Goal: Task Accomplishment & Management: Manage account settings

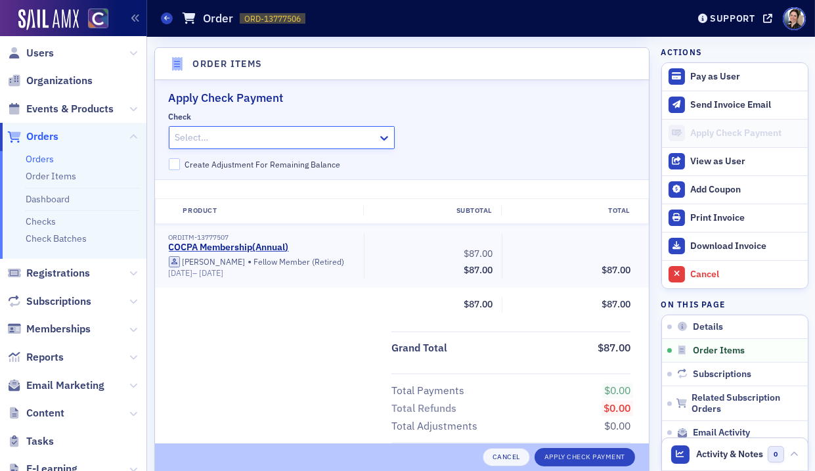
scroll to position [2, 0]
click at [38, 52] on span "Users" at bounding box center [40, 54] width 28 height 14
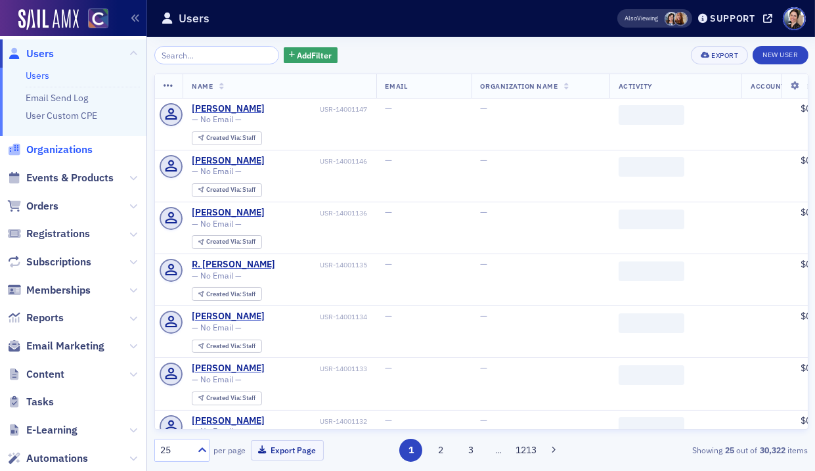
click at [49, 149] on span "Organizations" at bounding box center [59, 150] width 66 height 14
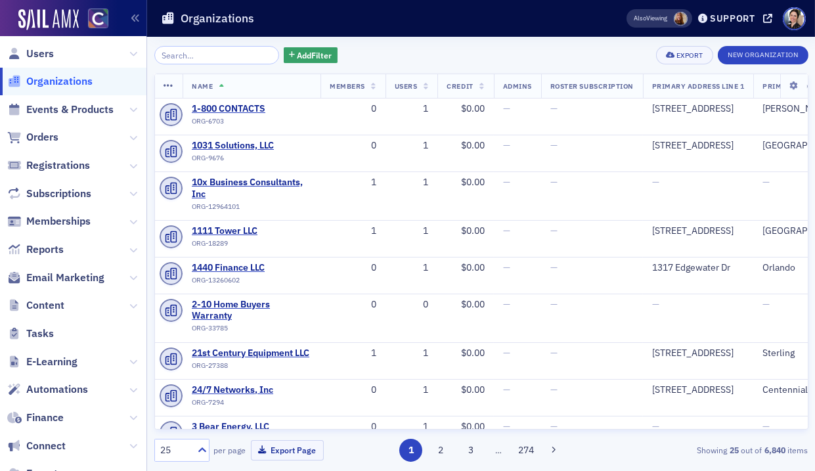
click at [244, 55] on input "search" at bounding box center [216, 55] width 125 height 18
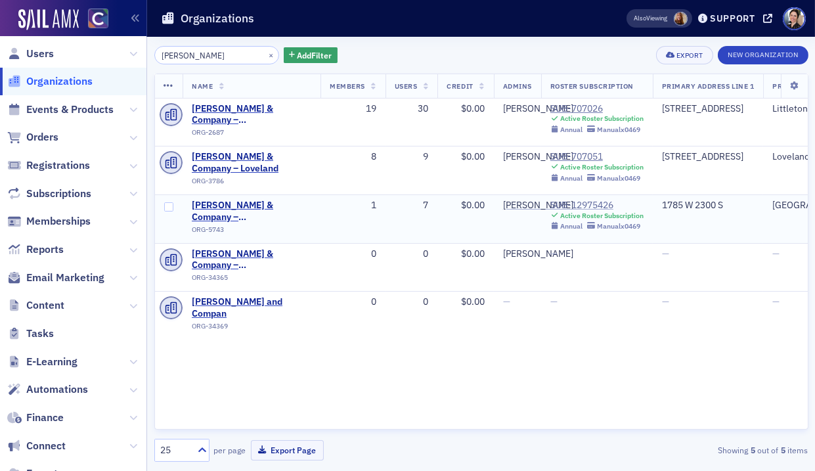
type input "haynie"
click at [578, 203] on div "SUB-12975426" at bounding box center [596, 206] width 93 height 12
click at [581, 155] on div "SUB-707051" at bounding box center [596, 157] width 93 height 12
click at [600, 202] on div "SUB-12975426" at bounding box center [596, 206] width 93 height 12
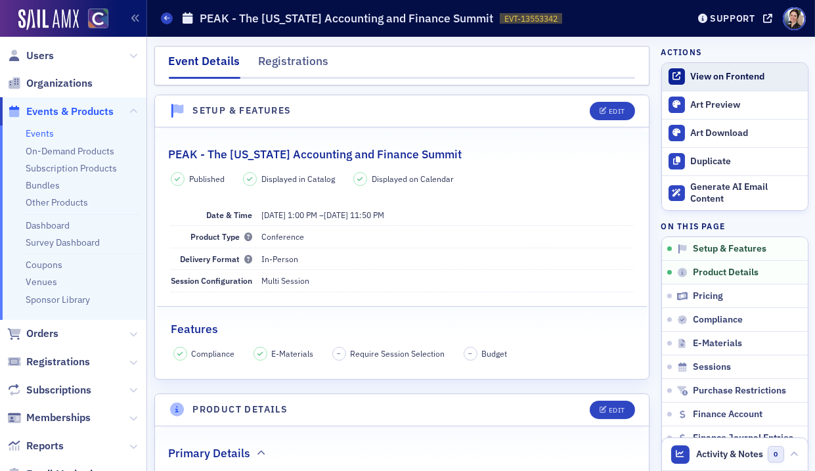
drag, startPoint x: 748, startPoint y: 74, endPoint x: 741, endPoint y: 72, distance: 7.5
click at [748, 74] on div "View on Frontend" at bounding box center [745, 77] width 110 height 12
click at [39, 55] on span "Users" at bounding box center [40, 56] width 28 height 14
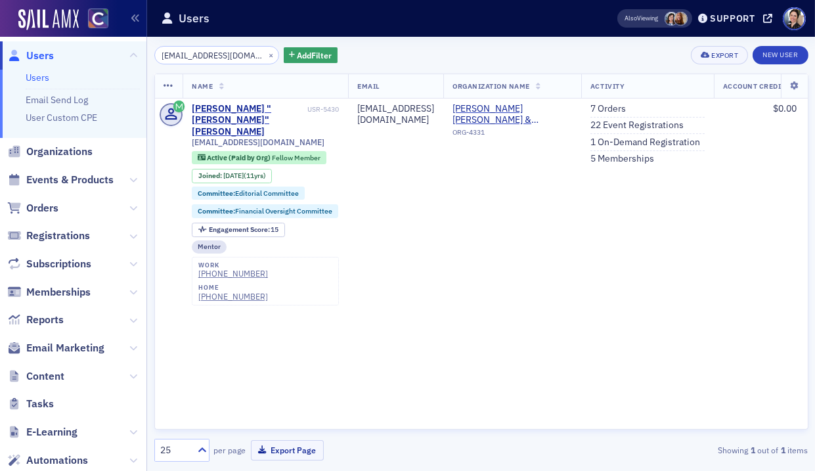
type input "kfichter@kcmdenver.cpa"
drag, startPoint x: 40, startPoint y: 58, endPoint x: 89, endPoint y: 55, distance: 49.4
click at [40, 58] on span "Users" at bounding box center [40, 56] width 28 height 14
click at [265, 52] on button "×" at bounding box center [271, 55] width 12 height 12
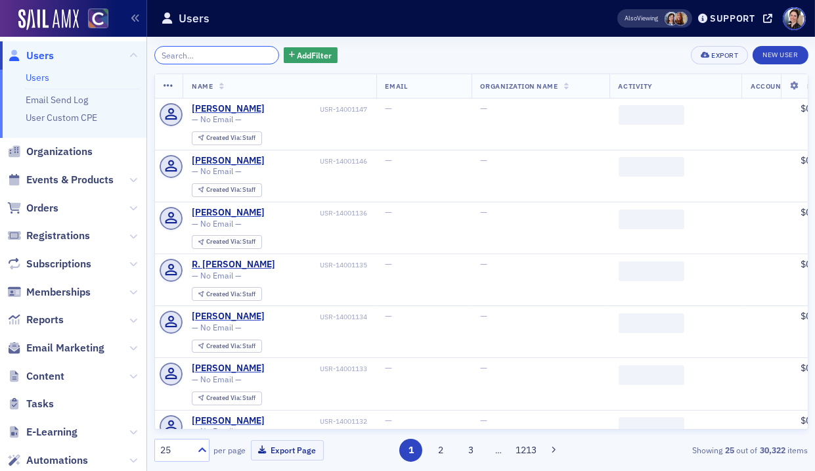
paste input "[PERSON_NAME]"
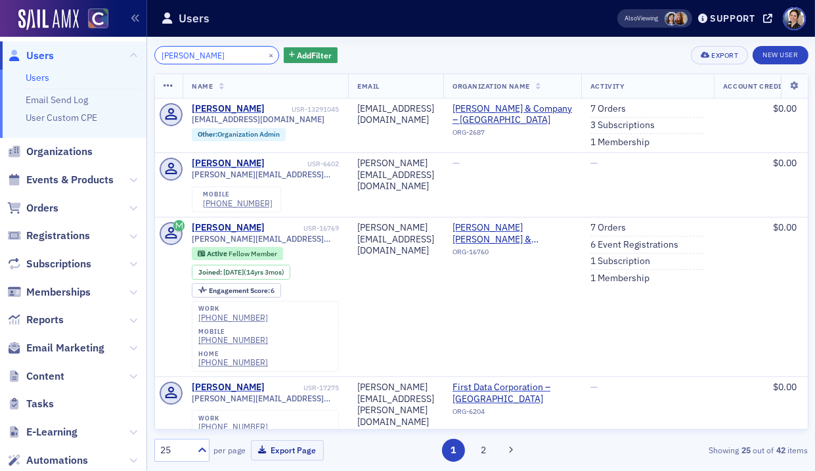
type input "[PERSON_NAME]"
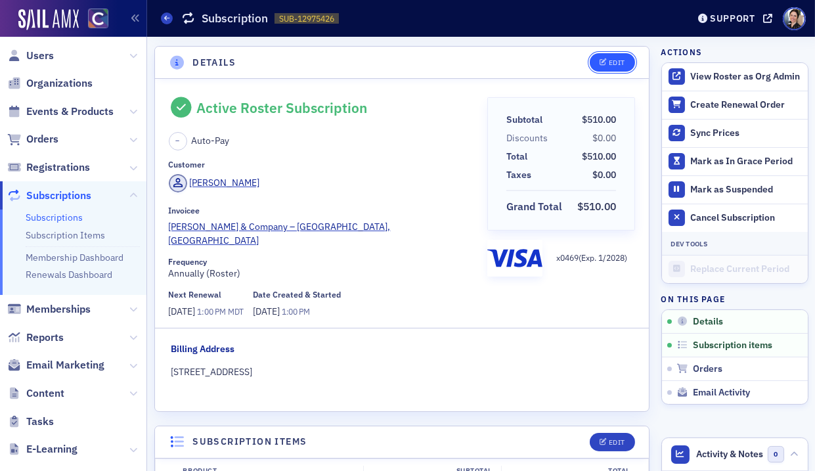
click at [621, 62] on div "Edit" at bounding box center [617, 62] width 16 height 7
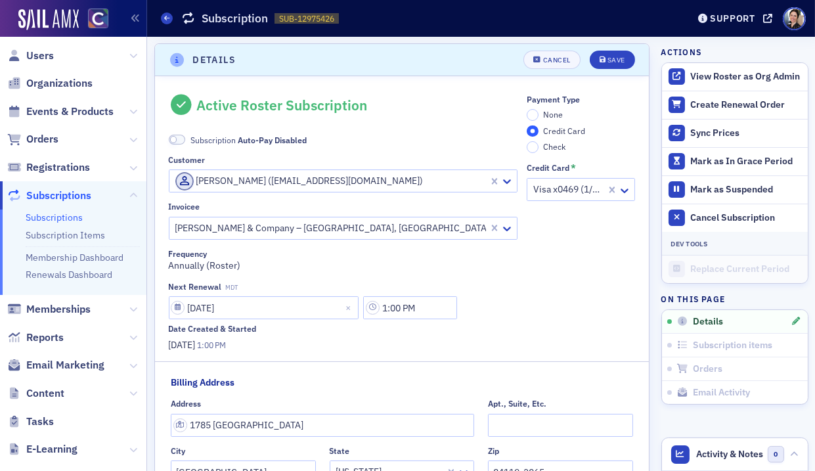
click at [311, 182] on div at bounding box center [331, 181] width 314 height 16
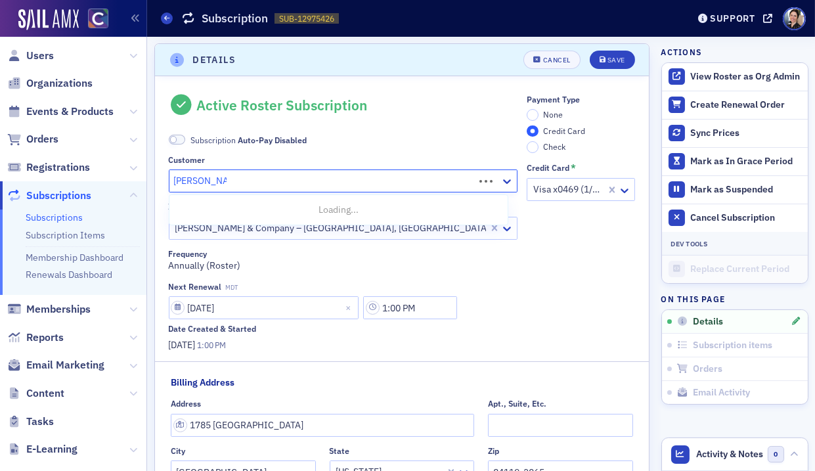
type input "[PERSON_NAME]"
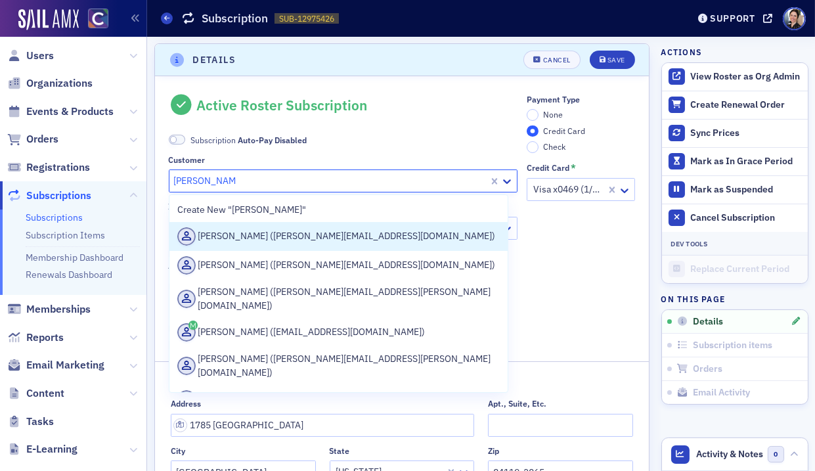
click at [288, 237] on div "[PERSON_NAME] ([PERSON_NAME][EMAIL_ADDRESS][DOMAIN_NAME])" at bounding box center [338, 236] width 323 height 18
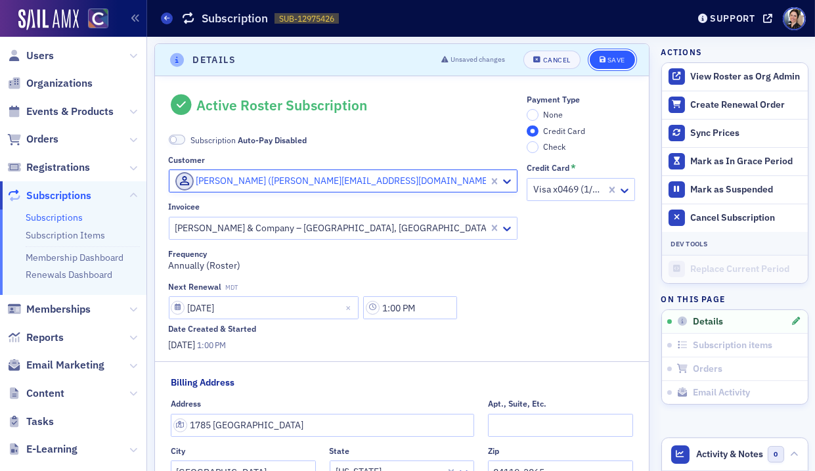
click at [618, 56] on div "Save" at bounding box center [617, 59] width 18 height 7
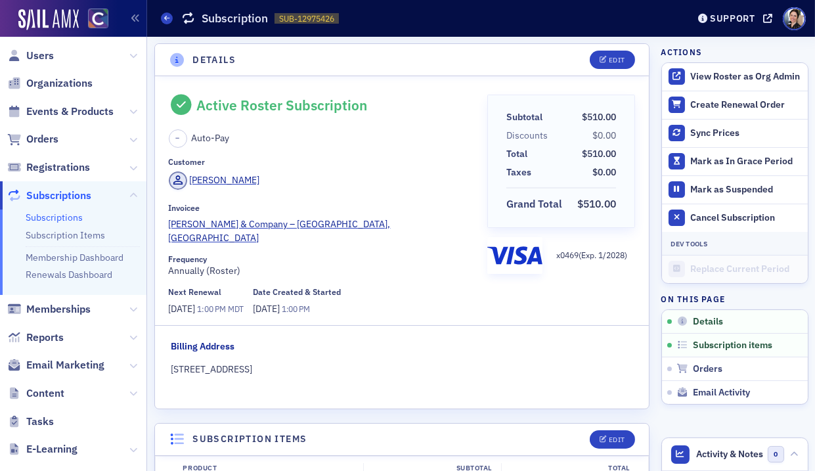
drag, startPoint x: 43, startPoint y: 55, endPoint x: 51, endPoint y: 32, distance: 23.5
click at [43, 54] on span "Users" at bounding box center [40, 56] width 28 height 14
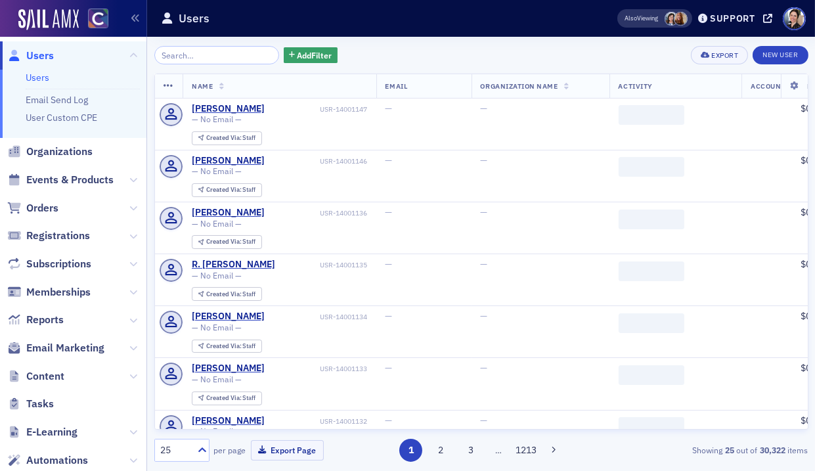
click at [211, 53] on input "search" at bounding box center [216, 55] width 125 height 18
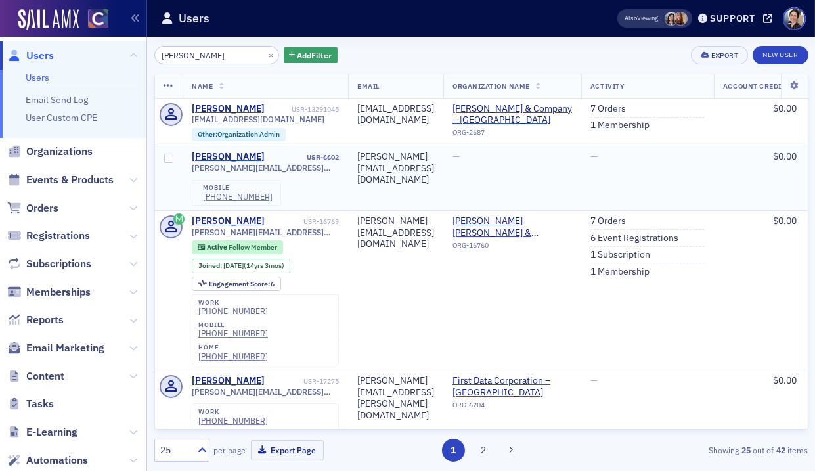
scroll to position [0, 1]
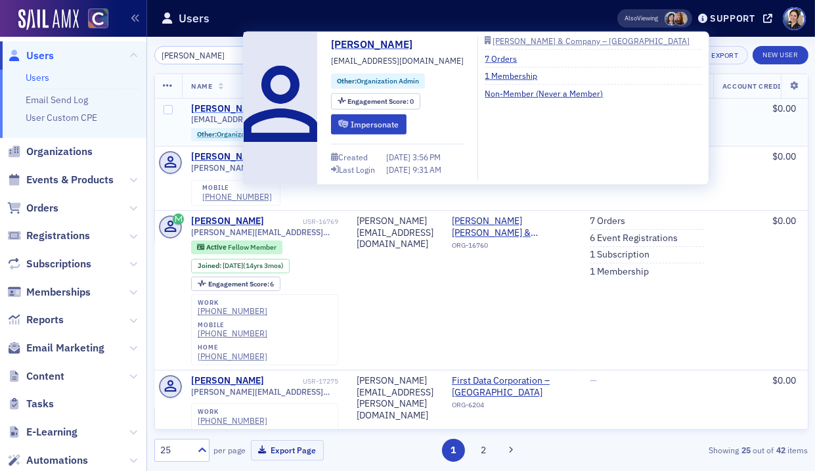
type input "tara rowley"
click at [228, 106] on div "[PERSON_NAME]" at bounding box center [227, 109] width 73 height 12
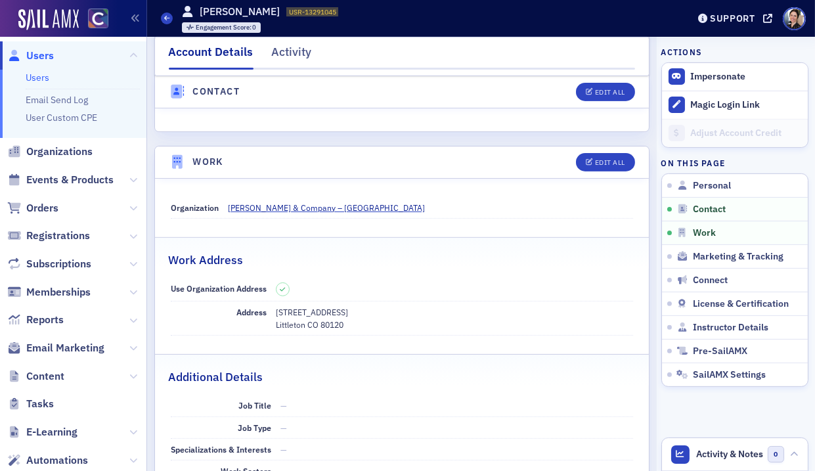
scroll to position [719, 0]
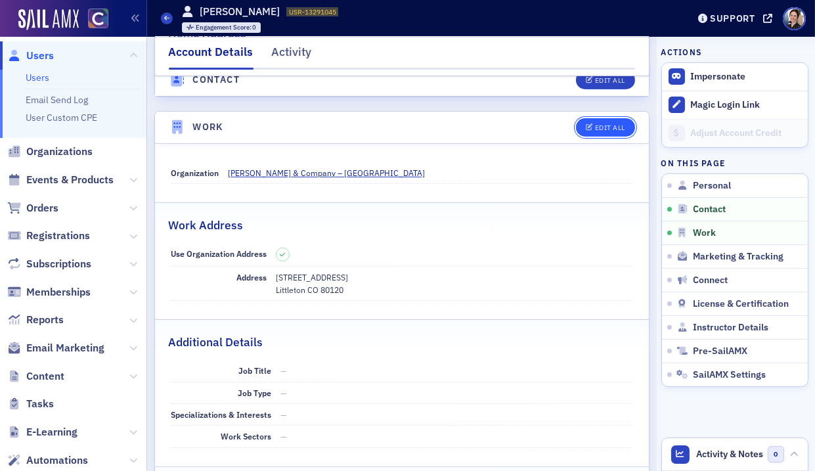
click at [607, 127] on div "Edit All" at bounding box center [610, 127] width 30 height 7
select select "US"
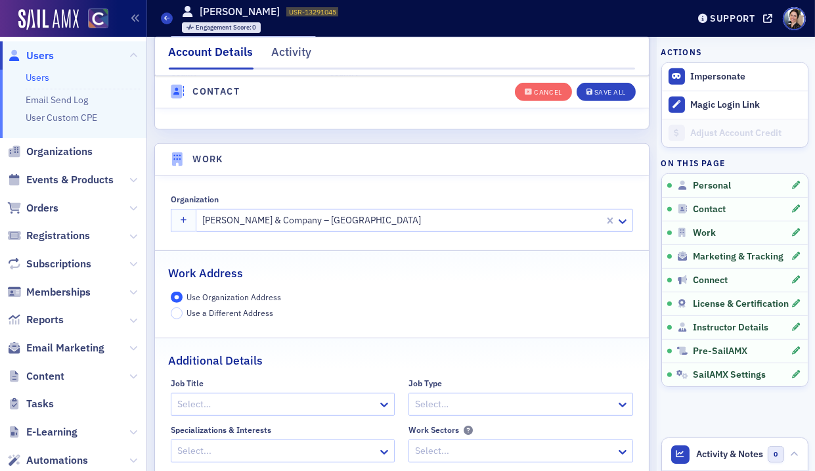
scroll to position [1051, 0]
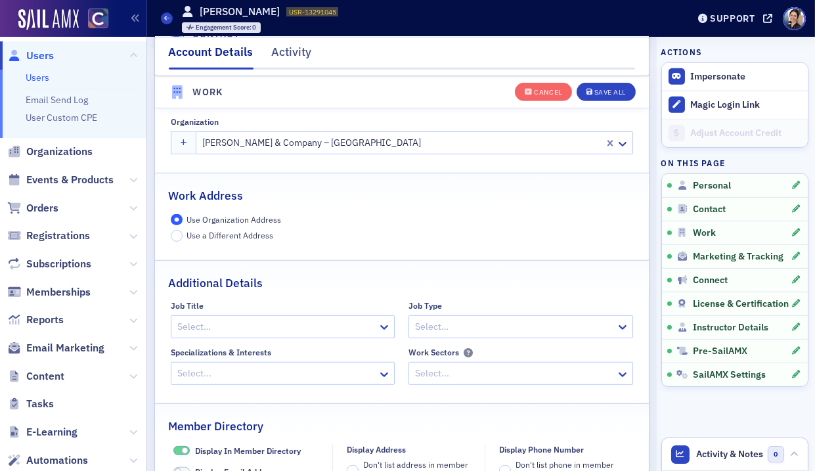
drag, startPoint x: 611, startPoint y: 154, endPoint x: 604, endPoint y: 154, distance: 7.9
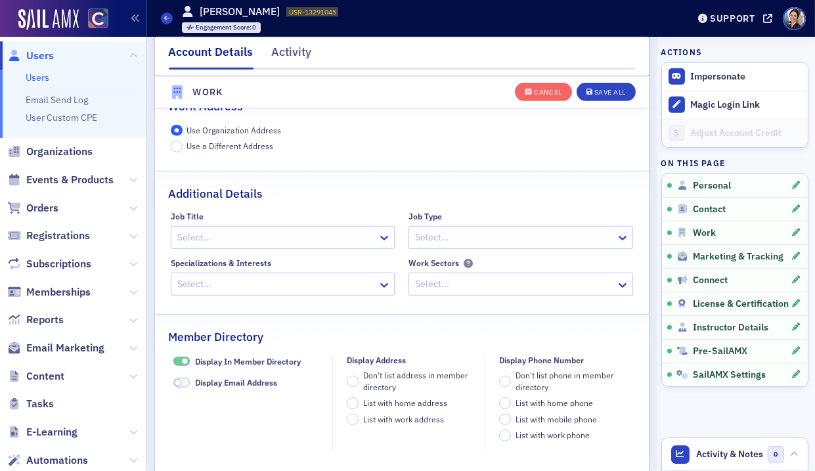
scroll to position [1145, 0]
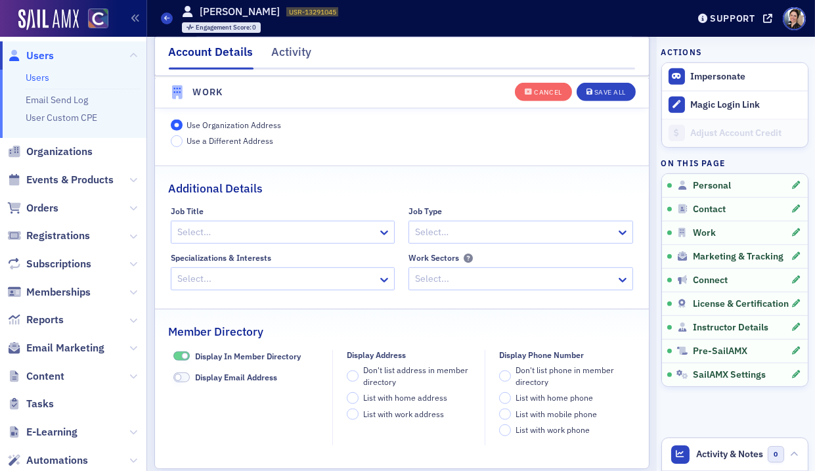
click at [179, 361] on span at bounding box center [181, 356] width 17 height 10
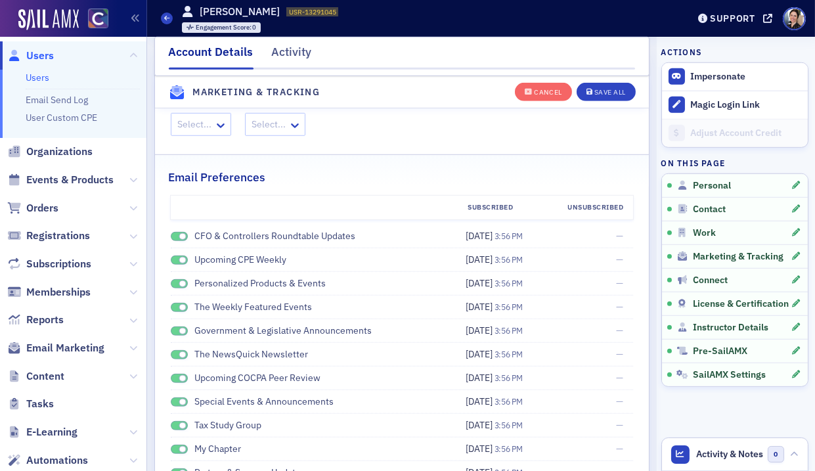
scroll to position [1509, 0]
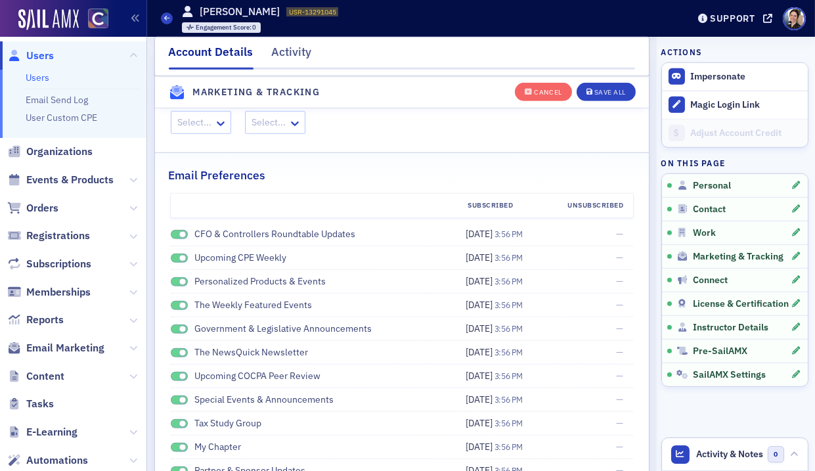
click at [177, 240] on span at bounding box center [179, 235] width 17 height 10
click at [175, 263] on span at bounding box center [179, 259] width 17 height 10
click at [174, 287] on span at bounding box center [179, 282] width 17 height 10
drag, startPoint x: 175, startPoint y: 315, endPoint x: 178, endPoint y: 338, distance: 23.2
click at [175, 311] on span at bounding box center [179, 306] width 17 height 10
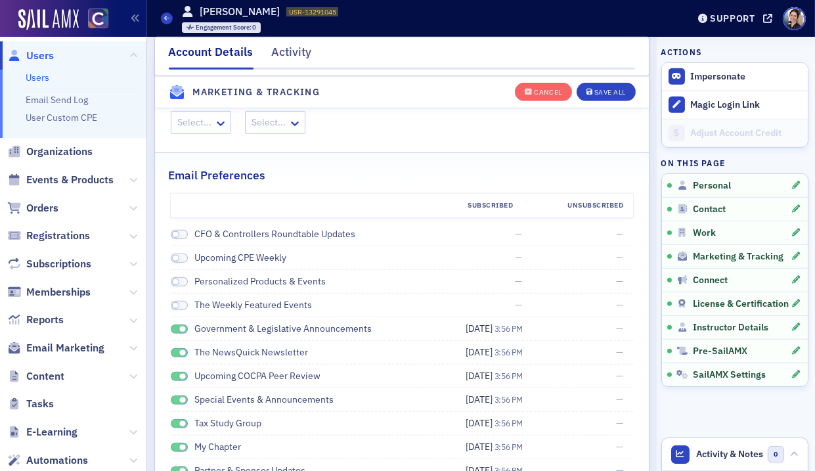
click at [185, 311] on span at bounding box center [179, 306] width 17 height 10
drag, startPoint x: 175, startPoint y: 319, endPoint x: 175, endPoint y: 332, distance: 12.5
click at [175, 311] on span at bounding box center [179, 306] width 17 height 10
drag, startPoint x: 175, startPoint y: 339, endPoint x: 180, endPoint y: 355, distance: 17.1
click at [175, 334] on span at bounding box center [179, 329] width 17 height 10
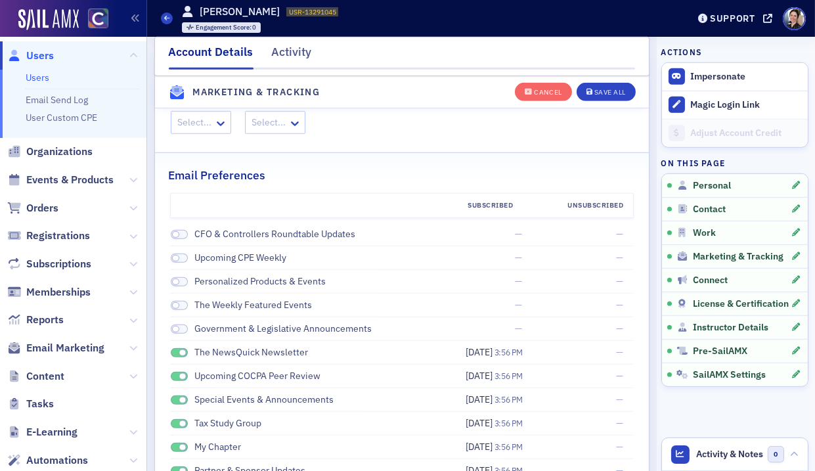
click at [180, 357] on span at bounding box center [182, 352] width 7 height 7
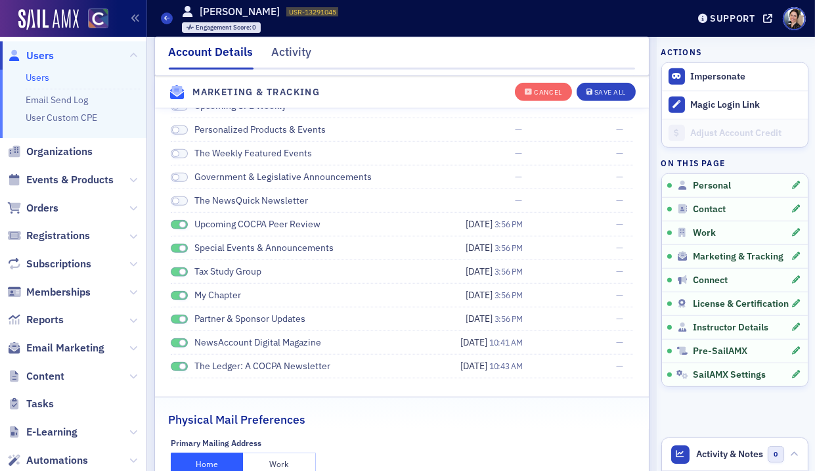
scroll to position [1695, 0]
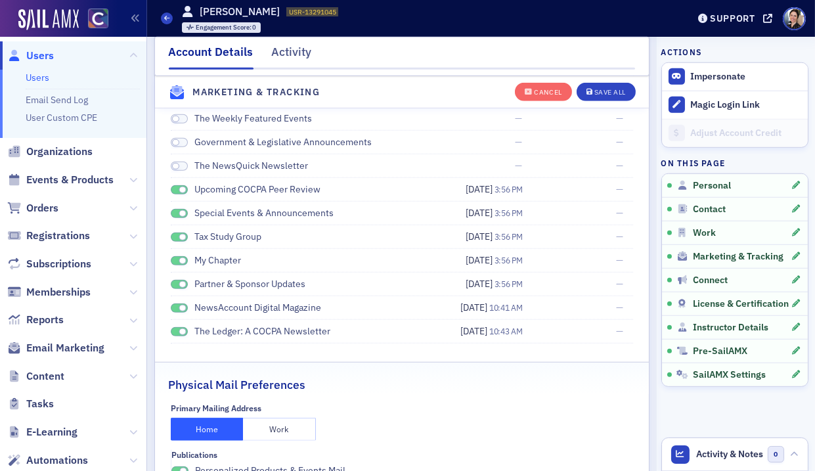
click at [177, 337] on span at bounding box center [179, 332] width 17 height 10
click at [177, 313] on span at bounding box center [179, 308] width 17 height 10
drag, startPoint x: 179, startPoint y: 299, endPoint x: 181, endPoint y: 286, distance: 13.2
click at [179, 290] on span at bounding box center [179, 285] width 17 height 10
click at [176, 266] on span at bounding box center [179, 261] width 17 height 10
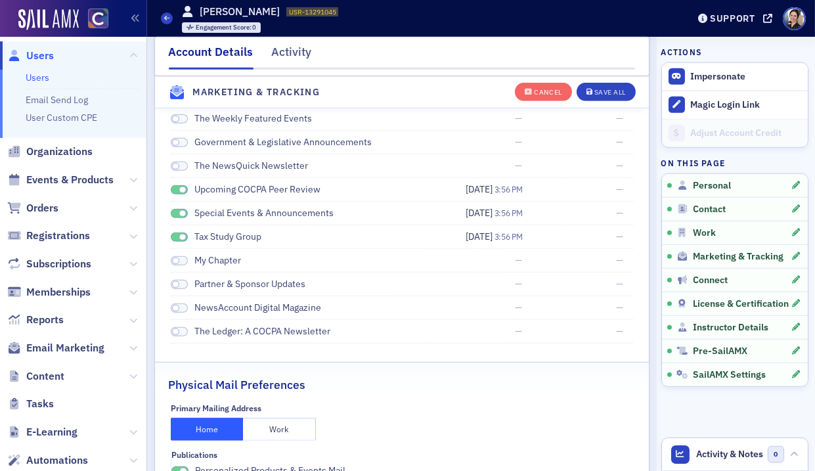
click at [177, 242] on span at bounding box center [179, 238] width 17 height 10
drag, startPoint x: 174, startPoint y: 225, endPoint x: 175, endPoint y: 215, distance: 9.9
click at [174, 219] on span at bounding box center [179, 214] width 17 height 10
click at [176, 195] on span at bounding box center [179, 190] width 17 height 10
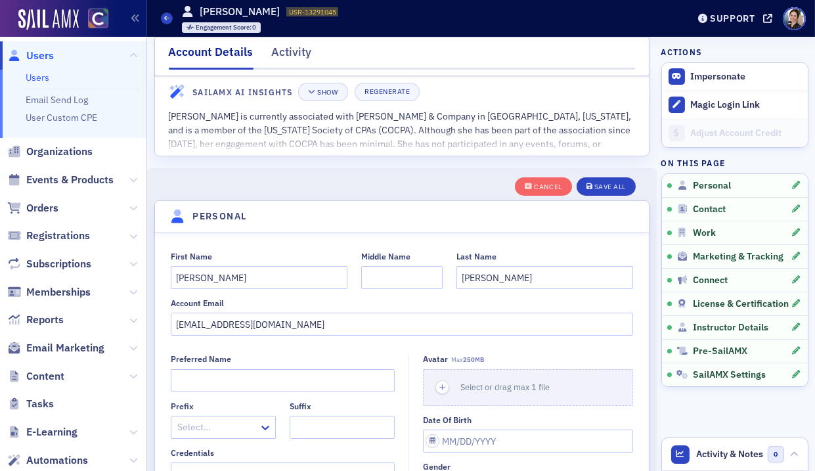
scroll to position [0, 0]
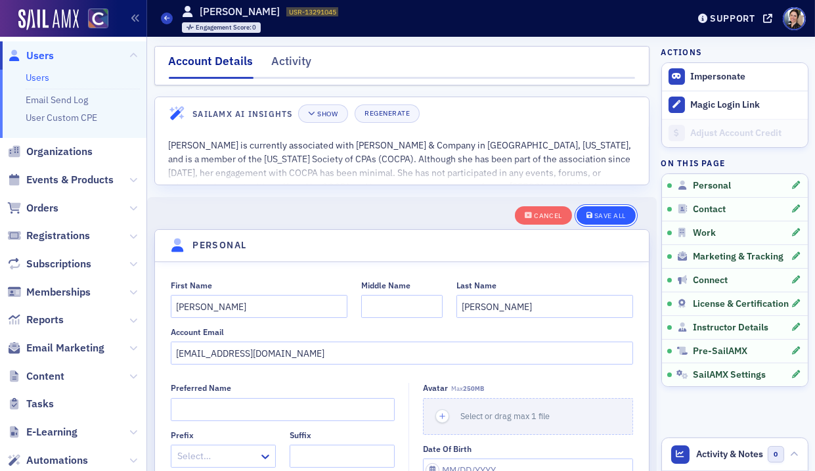
click at [615, 212] on div "Save All" at bounding box center [610, 215] width 32 height 7
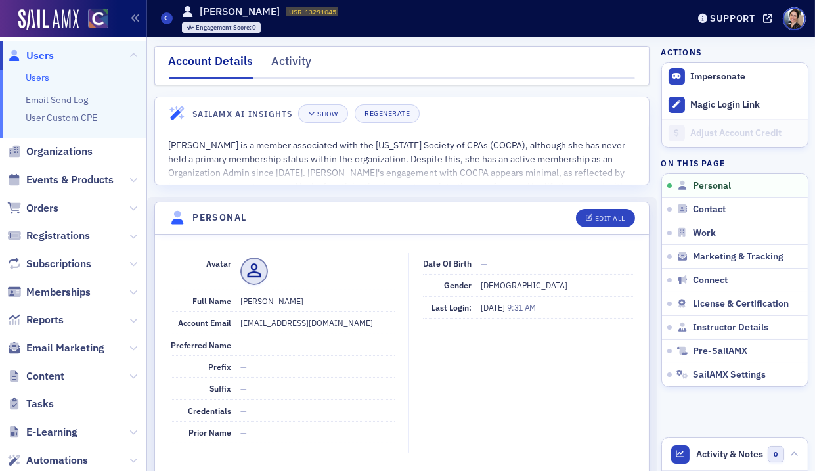
click at [45, 55] on span "Users" at bounding box center [40, 56] width 28 height 14
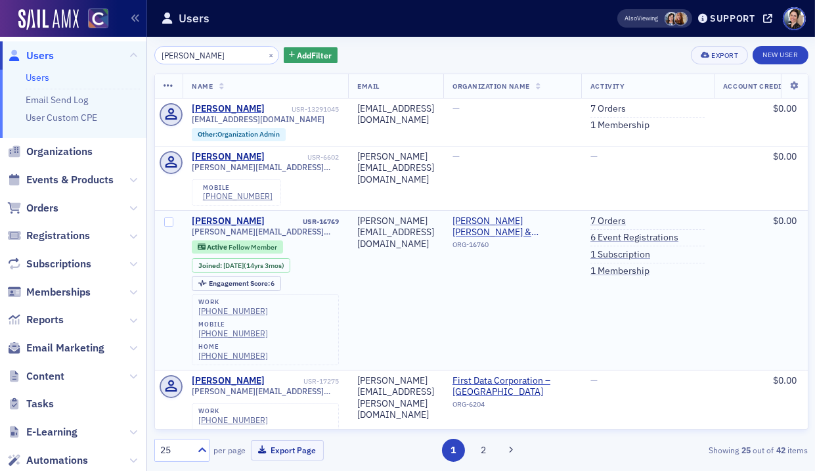
click at [443, 278] on td "tara@slscpas.com" at bounding box center [395, 290] width 95 height 160
click at [650, 125] on link "1 Membership" at bounding box center [619, 126] width 59 height 12
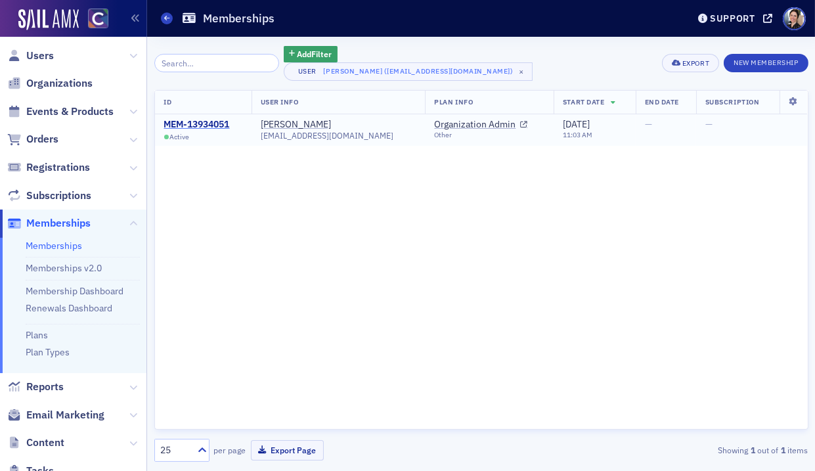
click at [183, 121] on div "MEM-13934051" at bounding box center [197, 125] width 66 height 12
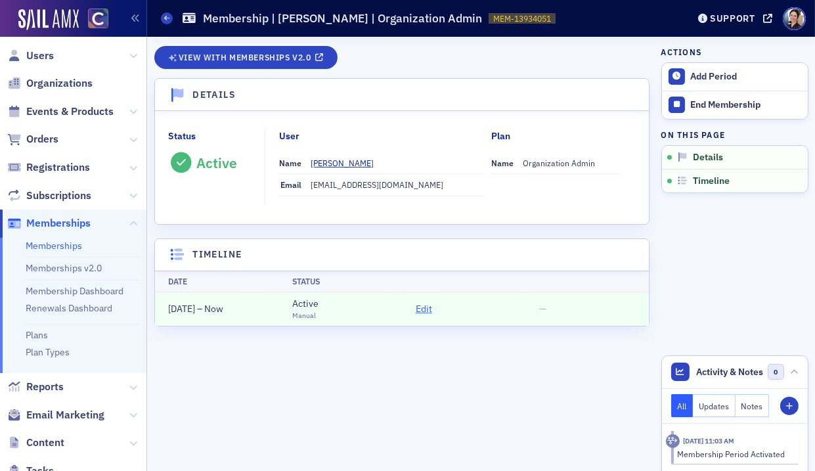
click at [424, 309] on span "Edit" at bounding box center [424, 309] width 16 height 14
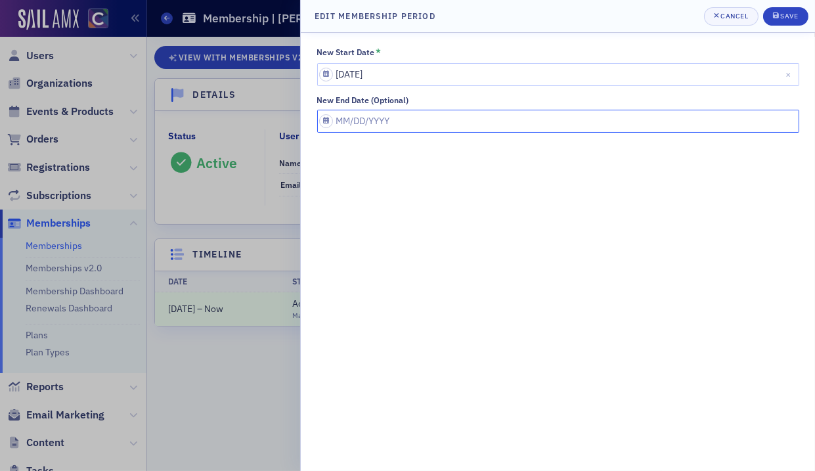
click at [401, 123] on input "New End Date (Optional)" at bounding box center [558, 121] width 482 height 23
select select "7"
select select "2025"
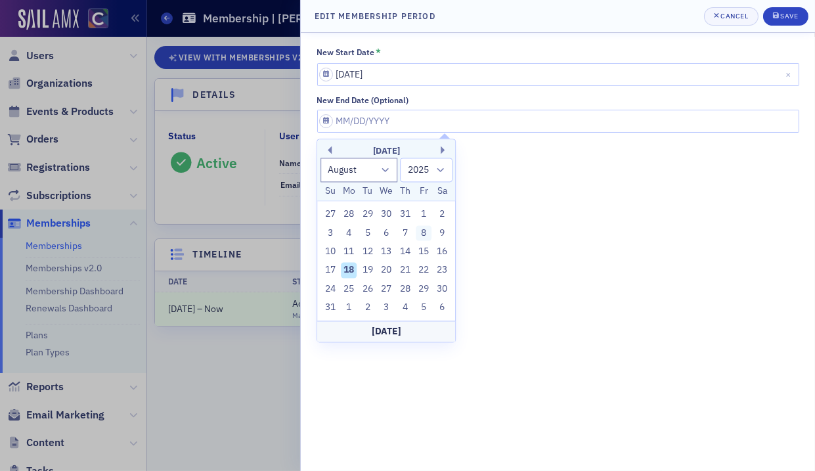
click at [426, 234] on div "8" at bounding box center [424, 233] width 16 height 16
type input "08/08/2025"
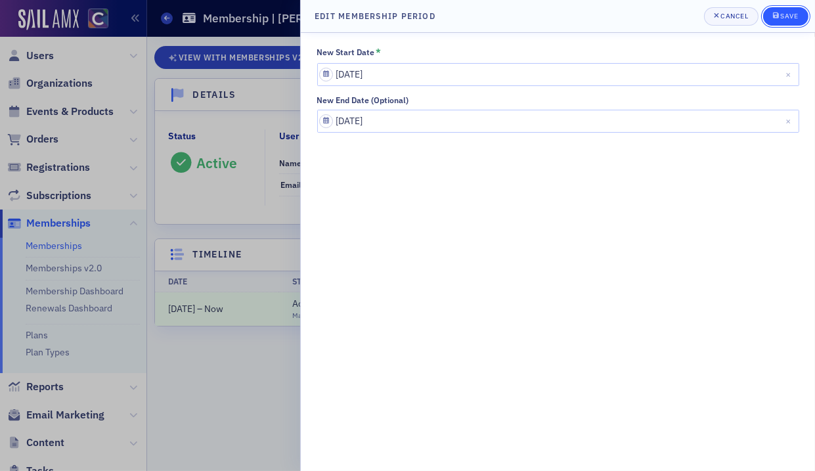
click at [795, 12] on div "Save" at bounding box center [789, 15] width 18 height 7
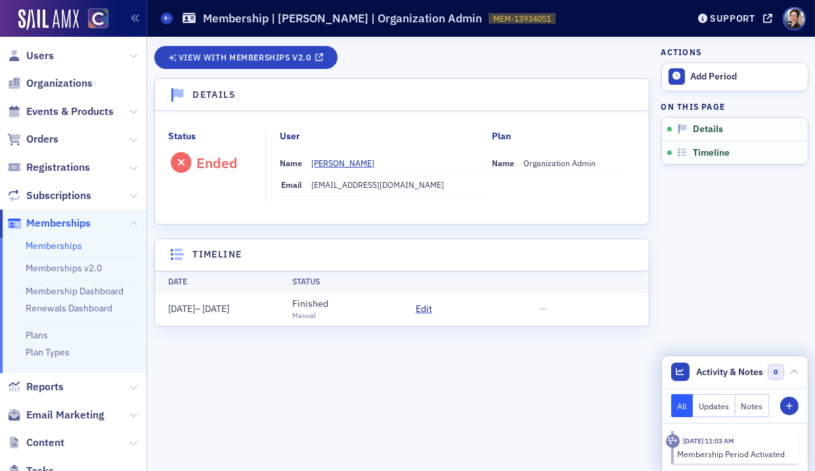
drag, startPoint x: 751, startPoint y: 405, endPoint x: 778, endPoint y: 404, distance: 27.6
click at [751, 405] on button "Notes" at bounding box center [753, 405] width 34 height 23
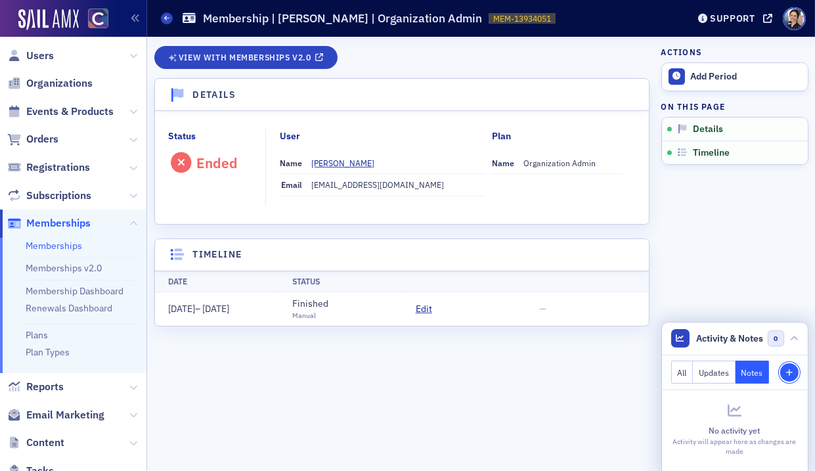
click at [789, 371] on icon "button" at bounding box center [790, 373] width 8 height 8
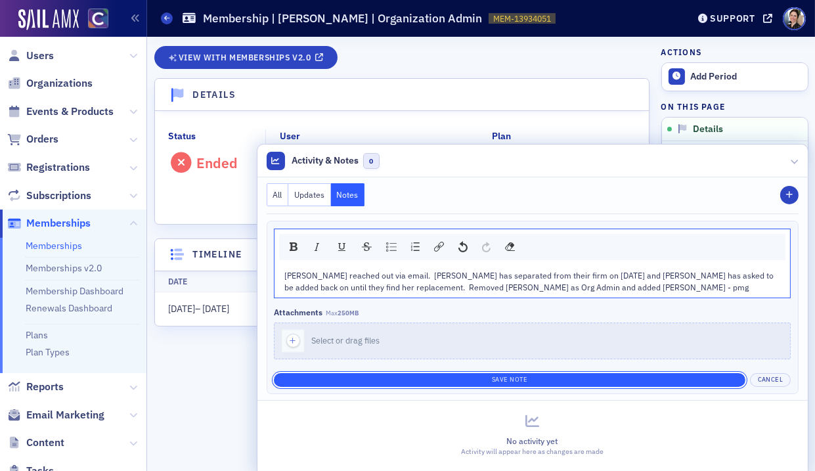
click at [520, 380] on button "Save Note" at bounding box center [510, 380] width 472 height 14
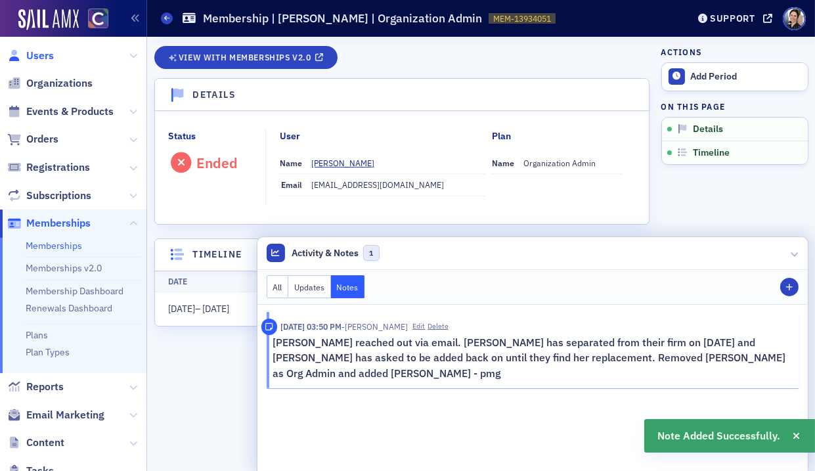
click at [34, 51] on span "Users" at bounding box center [40, 56] width 28 height 14
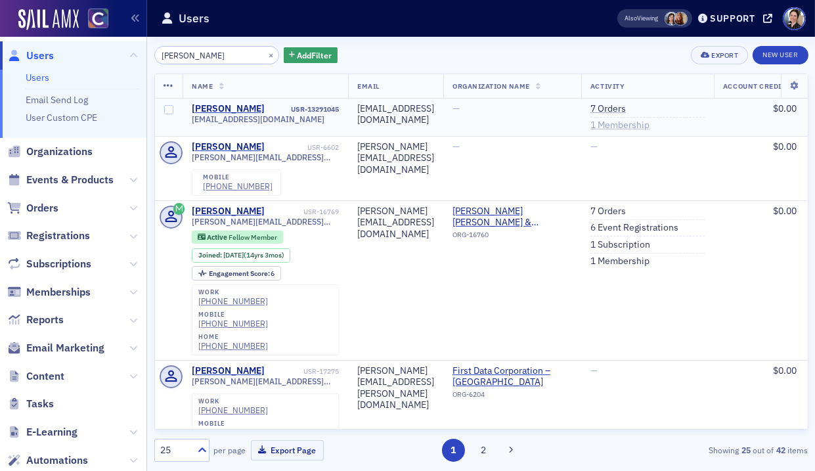
click at [650, 125] on link "1 Membership" at bounding box center [619, 126] width 59 height 12
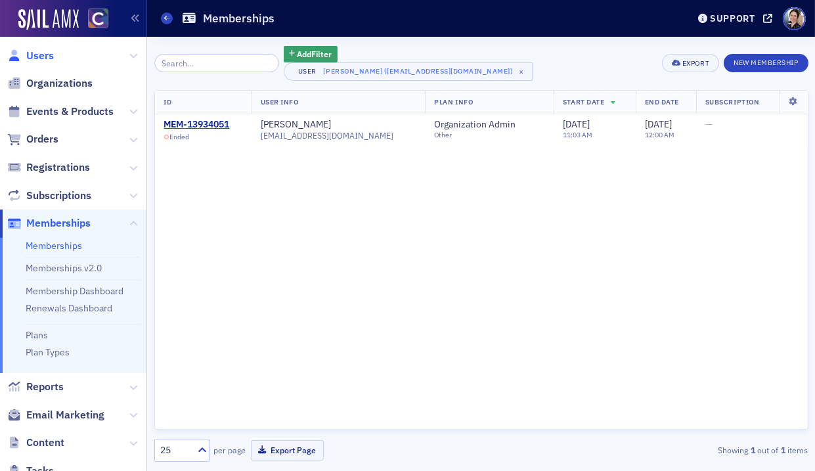
click at [36, 55] on span "Users" at bounding box center [40, 56] width 28 height 14
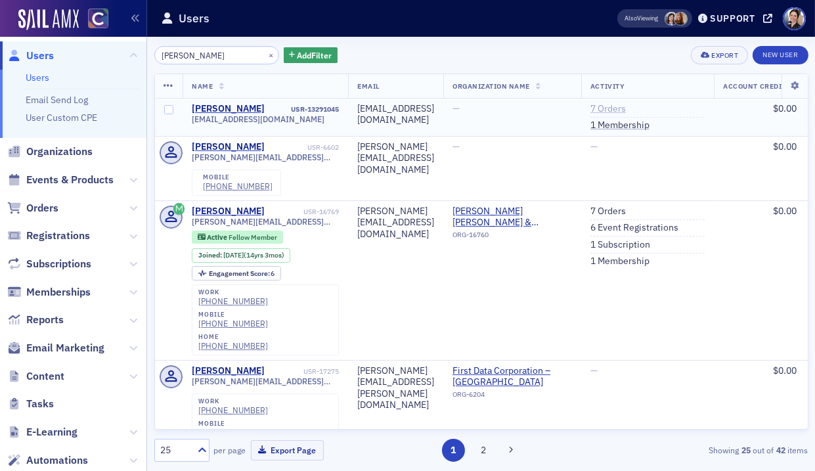
click at [626, 108] on link "7 Orders" at bounding box center [607, 109] width 35 height 12
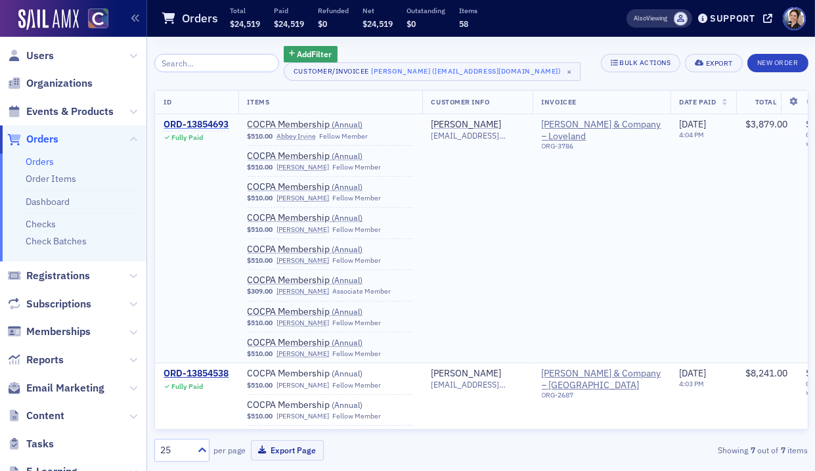
click at [208, 123] on div "ORD-13854693" at bounding box center [196, 125] width 65 height 12
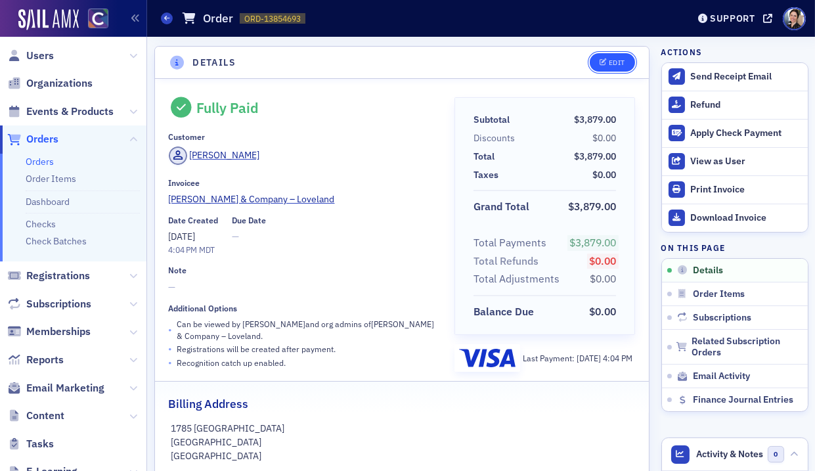
click at [607, 59] on span "Edit" at bounding box center [613, 62] width 26 height 7
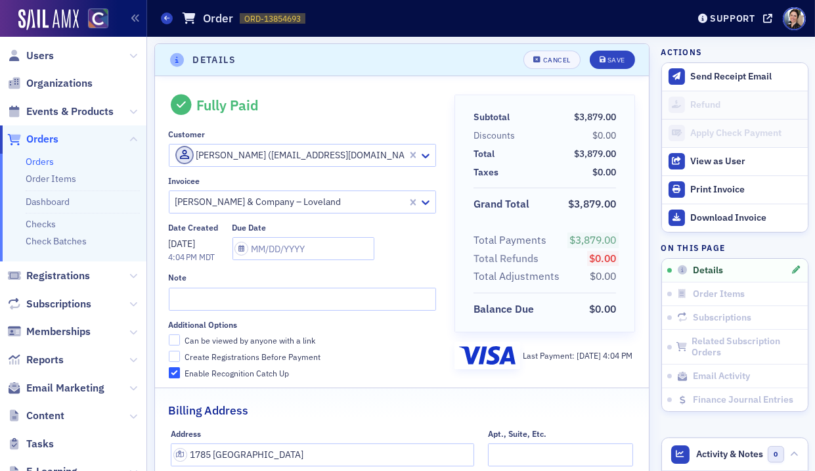
click at [257, 152] on div at bounding box center [290, 155] width 233 height 16
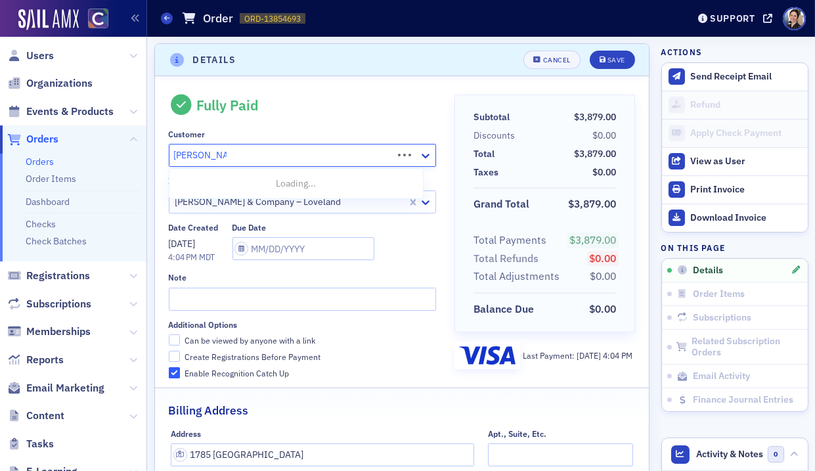
type input "cristina woods"
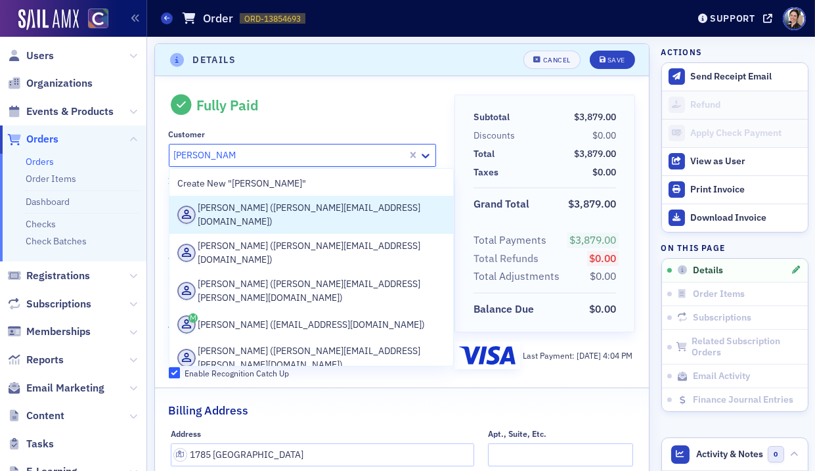
click at [249, 210] on div "[PERSON_NAME] ([PERSON_NAME][EMAIL_ADDRESS][DOMAIN_NAME])" at bounding box center [311, 215] width 268 height 28
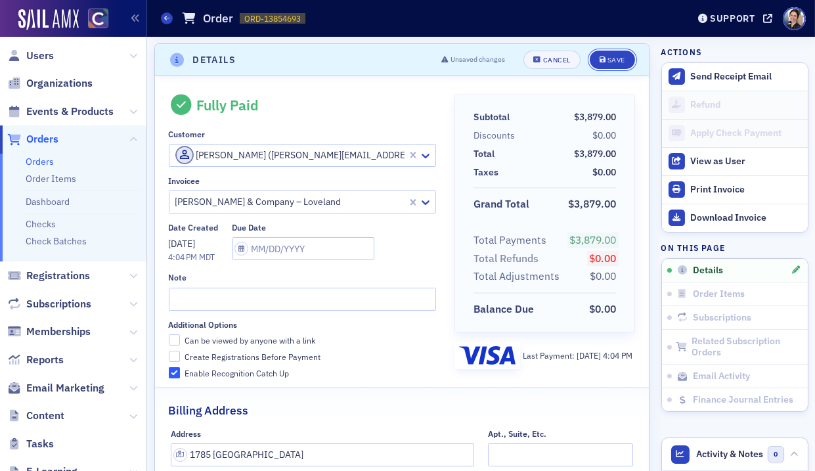
drag, startPoint x: 616, startPoint y: 58, endPoint x: 477, endPoint y: 141, distance: 161.6
click at [616, 58] on div "Save" at bounding box center [617, 59] width 18 height 7
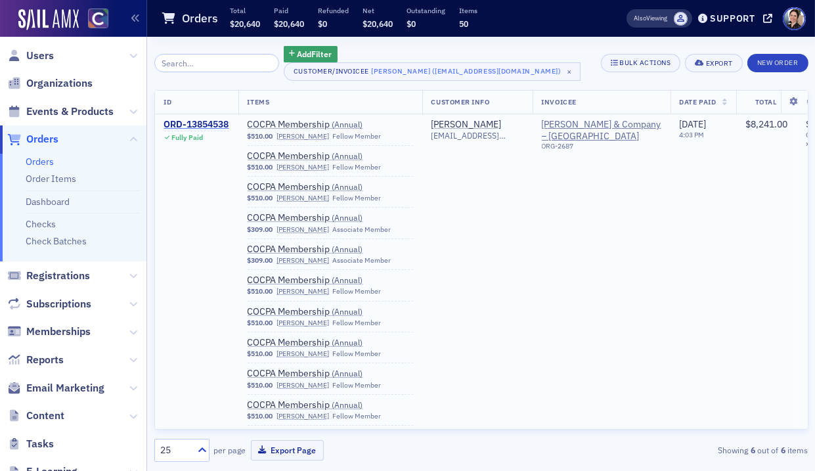
click at [195, 121] on div "ORD-13854538" at bounding box center [196, 125] width 65 height 12
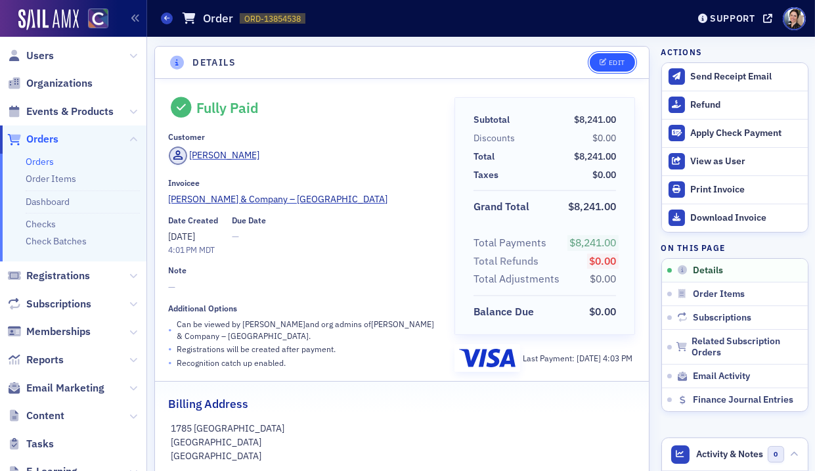
click at [610, 56] on button "Edit" at bounding box center [612, 62] width 45 height 18
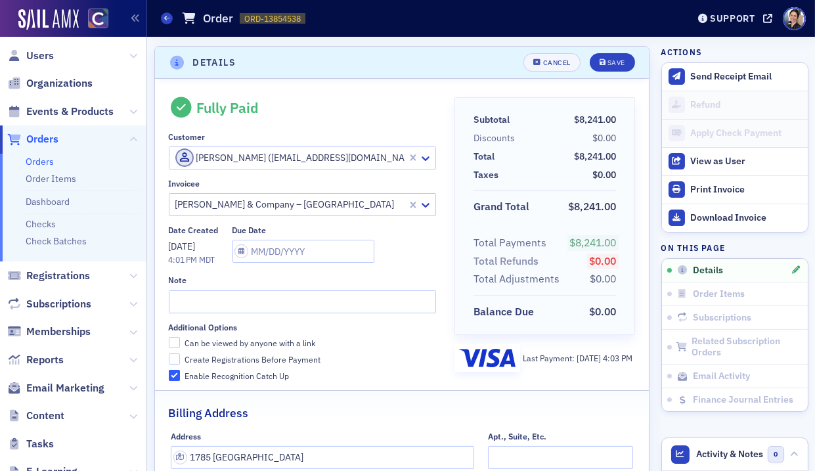
scroll to position [3, 0]
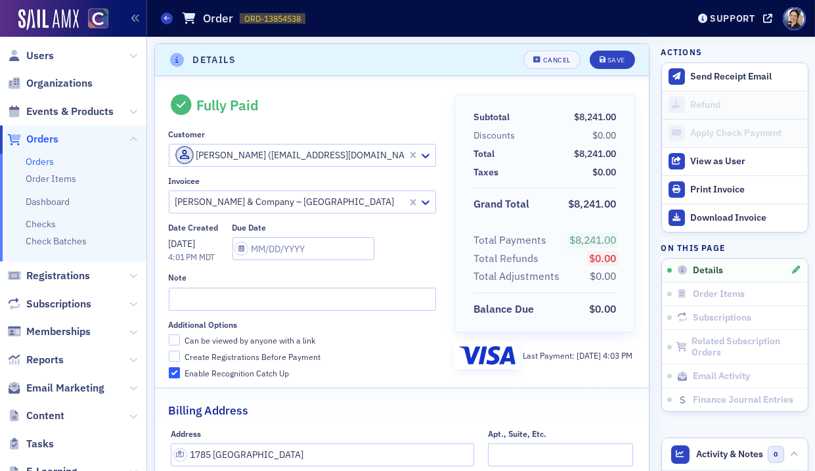
click at [256, 155] on div at bounding box center [290, 155] width 233 height 16
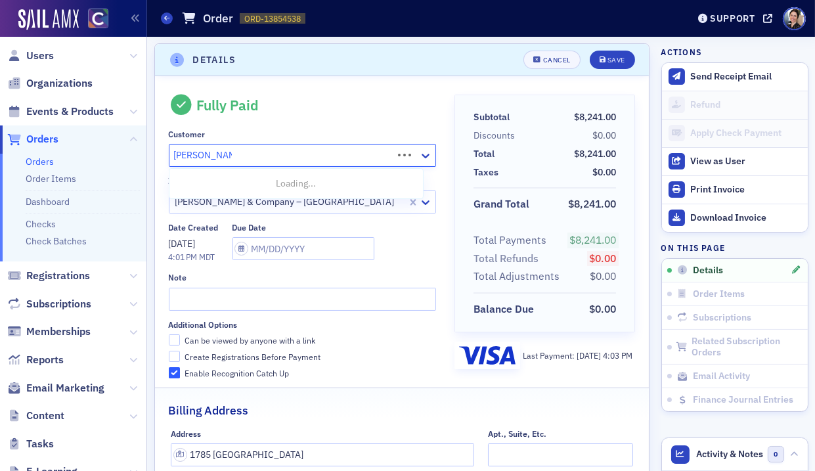
type input "cristina woods"
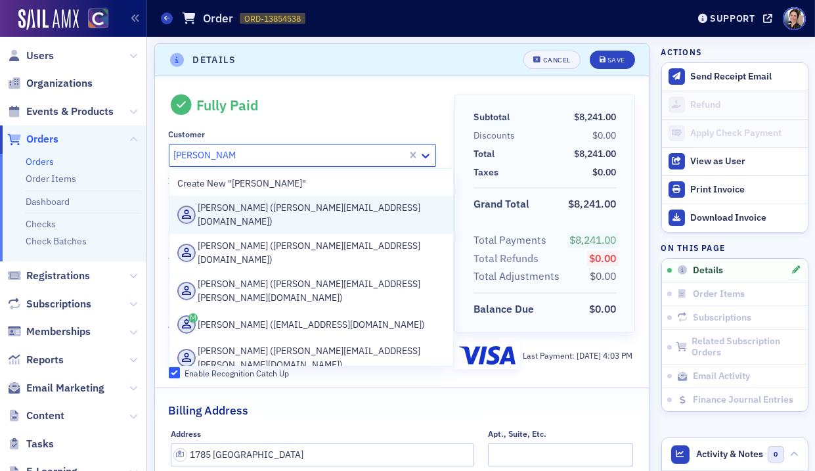
click at [259, 213] on div "[PERSON_NAME] ([PERSON_NAME][EMAIL_ADDRESS][DOMAIN_NAME])" at bounding box center [311, 215] width 268 height 28
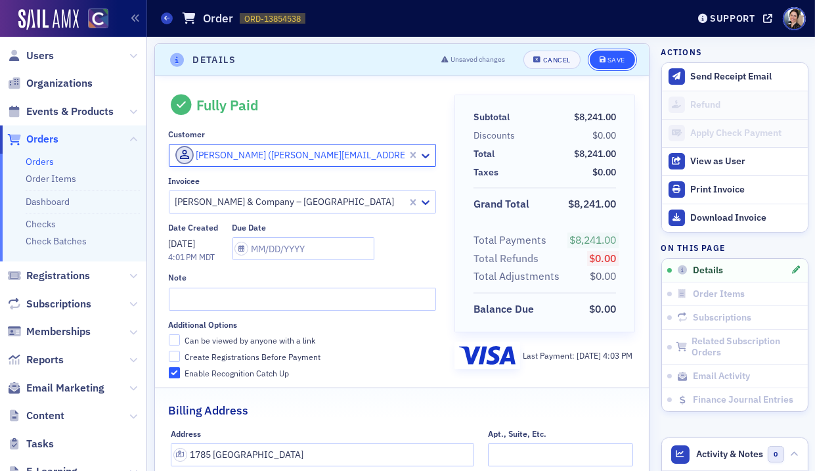
click at [614, 60] on div "Save" at bounding box center [617, 59] width 18 height 7
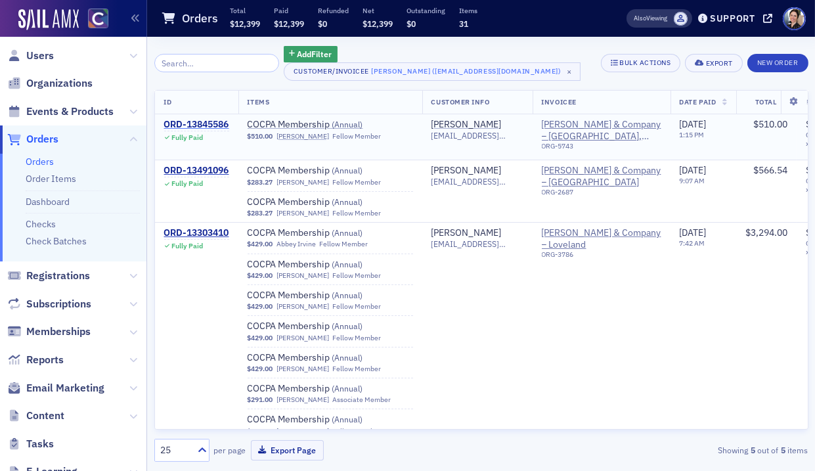
click at [210, 124] on div "ORD-13845586" at bounding box center [196, 125] width 65 height 12
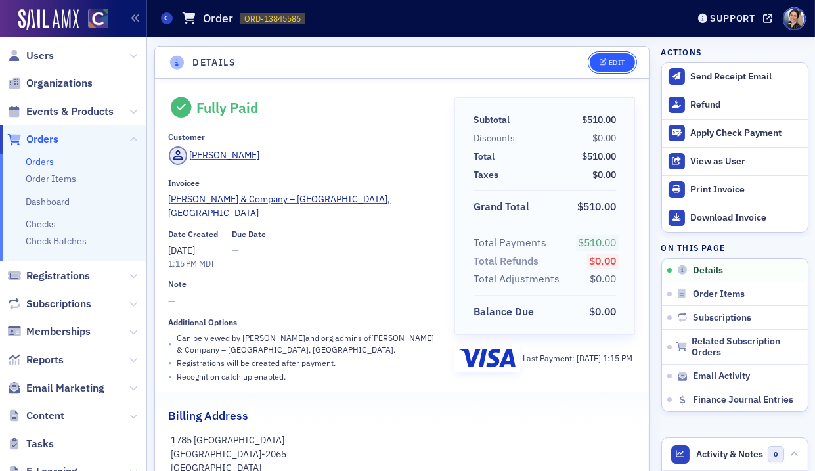
click at [624, 62] on div "Edit" at bounding box center [617, 62] width 16 height 7
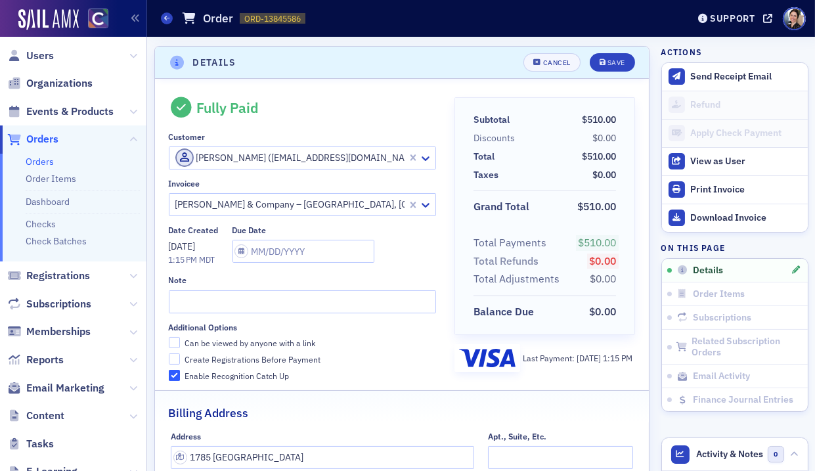
scroll to position [3, 0]
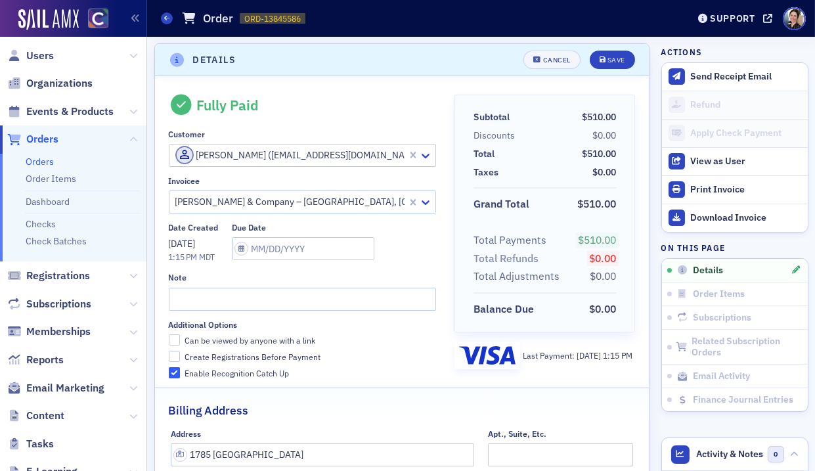
click at [249, 156] on div at bounding box center [290, 155] width 233 height 16
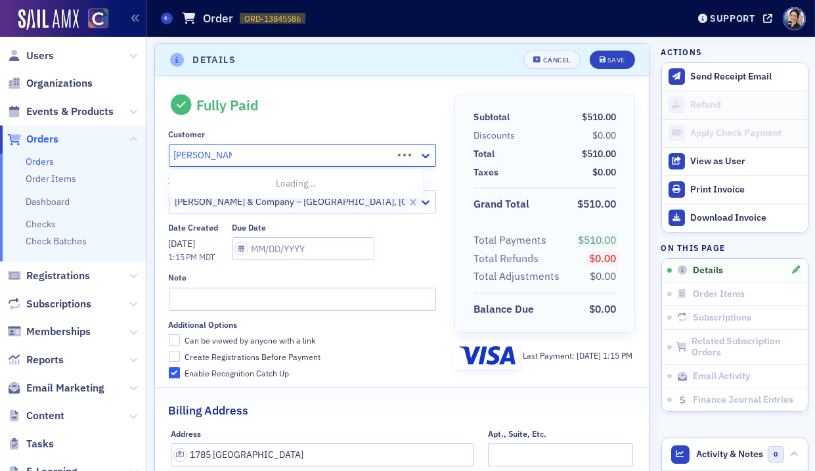
type input "cristina woods"
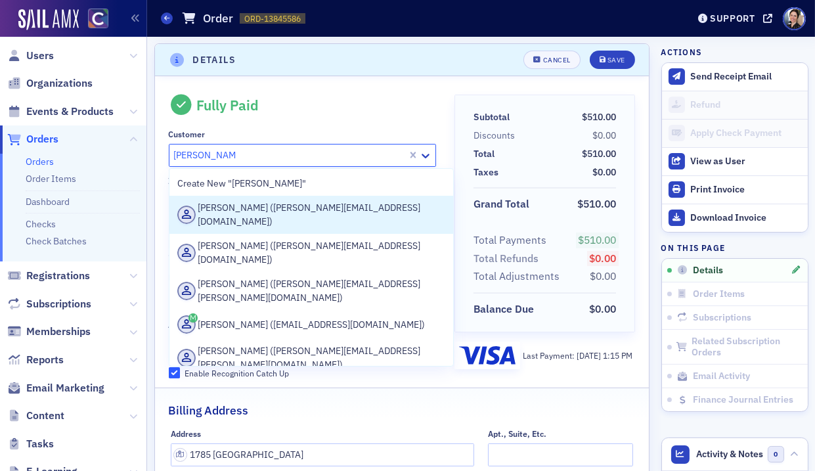
drag, startPoint x: 271, startPoint y: 210, endPoint x: 460, endPoint y: 89, distance: 224.8
click at [272, 209] on div "[PERSON_NAME] ([PERSON_NAME][EMAIL_ADDRESS][DOMAIN_NAME])" at bounding box center [311, 215] width 268 height 28
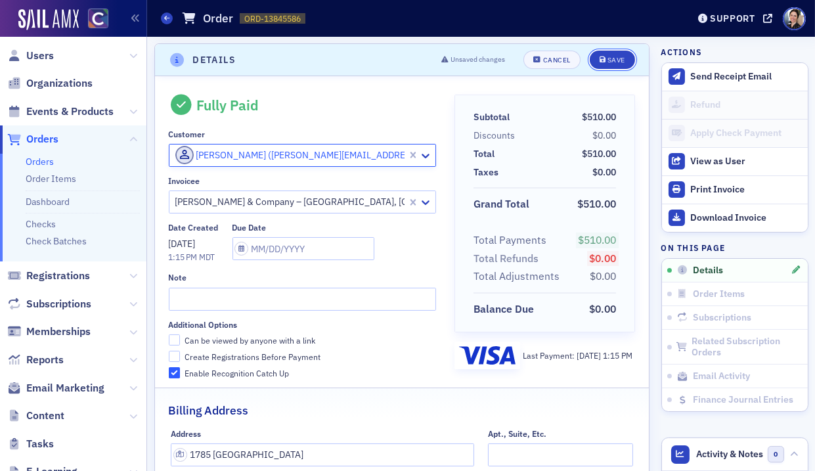
drag, startPoint x: 617, startPoint y: 58, endPoint x: 460, endPoint y: 41, distance: 157.2
click at [617, 58] on div "Save" at bounding box center [617, 59] width 18 height 7
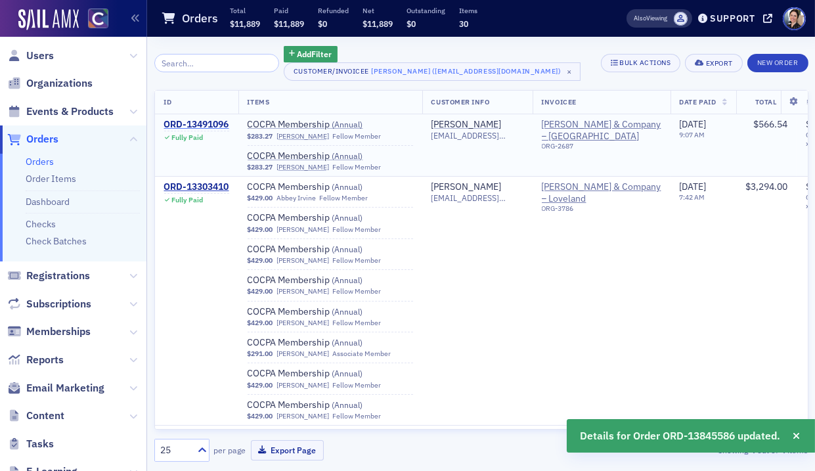
click at [204, 120] on div "ORD-13491096" at bounding box center [196, 125] width 65 height 12
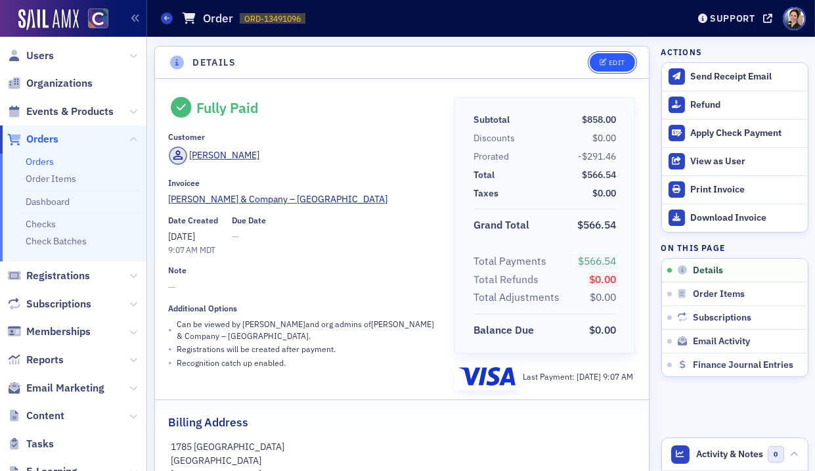
click at [622, 66] on div "Edit" at bounding box center [617, 62] width 16 height 7
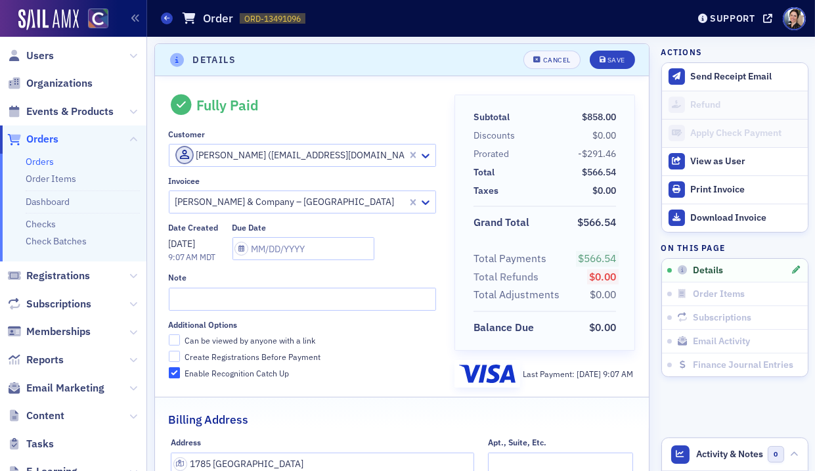
click at [257, 155] on div at bounding box center [290, 155] width 233 height 16
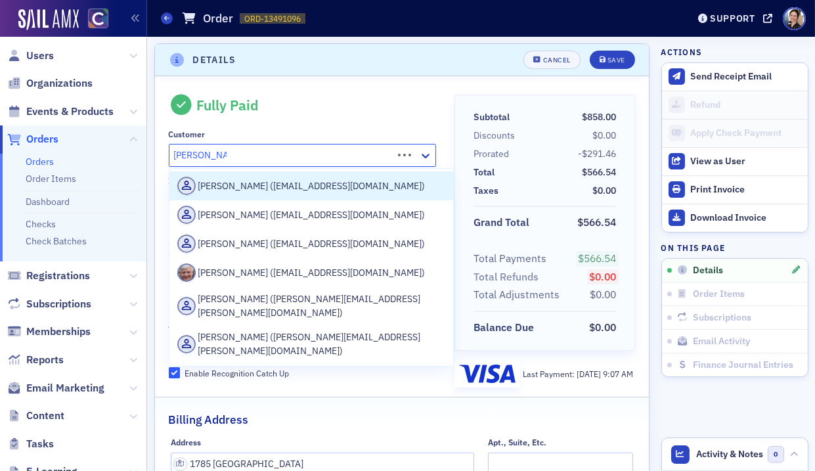
type input "cristina woods"
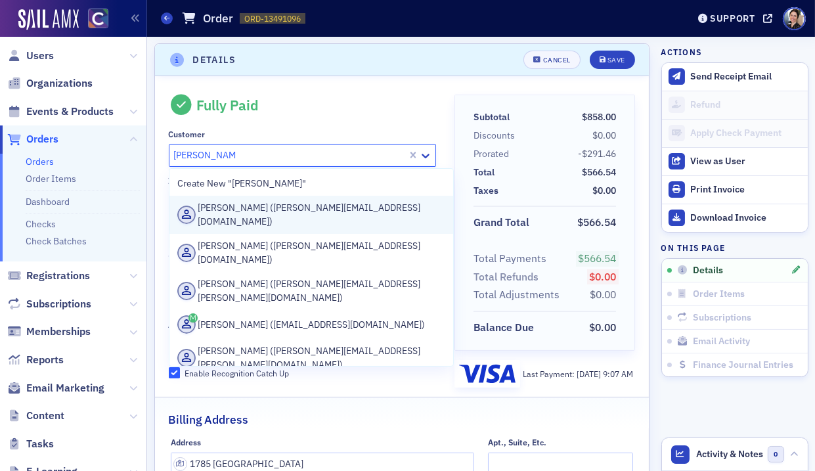
click at [234, 206] on div "[PERSON_NAME] ([PERSON_NAME][EMAIL_ADDRESS][DOMAIN_NAME])" at bounding box center [311, 215] width 268 height 28
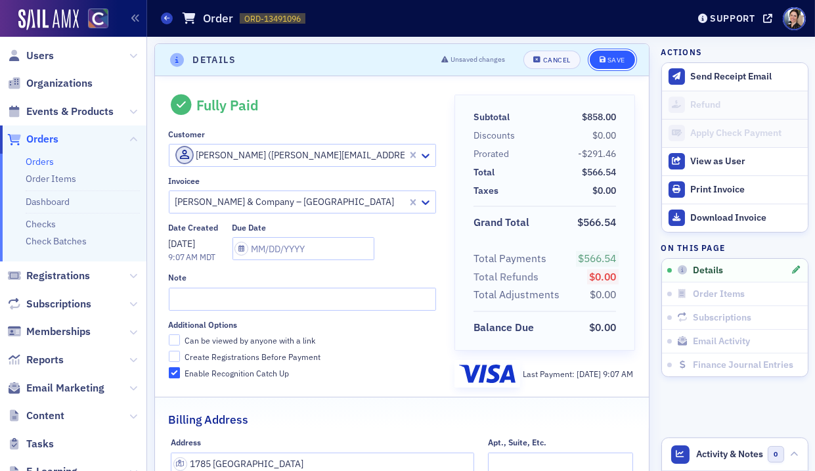
click at [620, 53] on button "Save" at bounding box center [612, 60] width 45 height 18
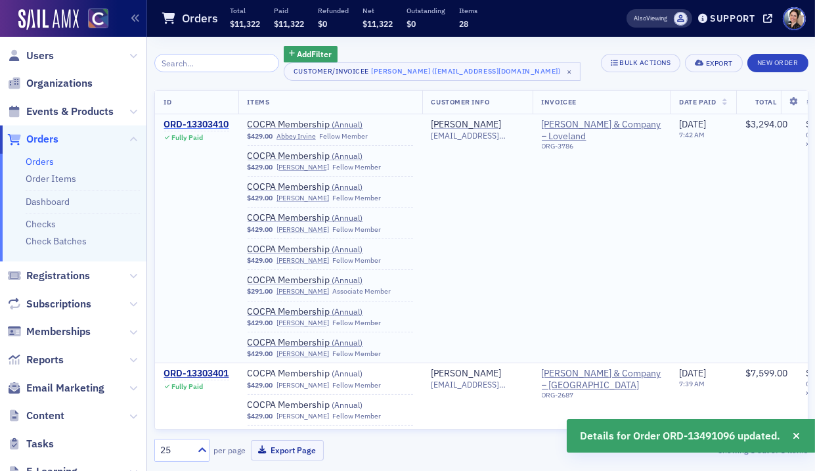
click at [198, 124] on div "ORD-13303410" at bounding box center [196, 125] width 65 height 12
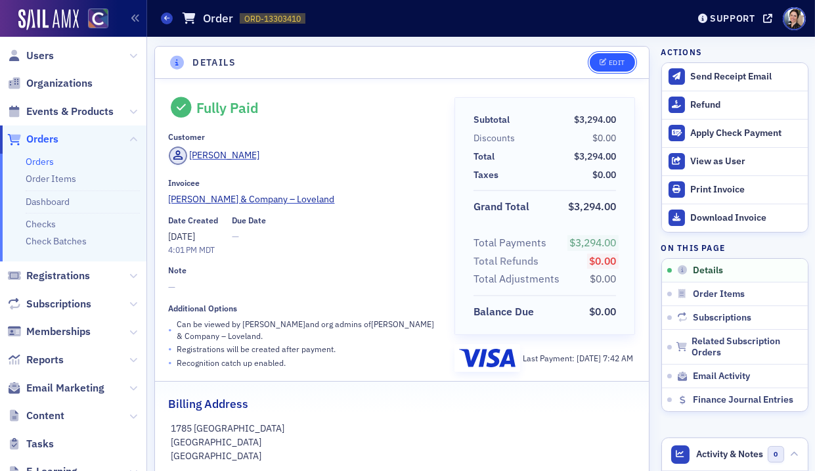
click at [616, 62] on div "Edit" at bounding box center [617, 62] width 16 height 7
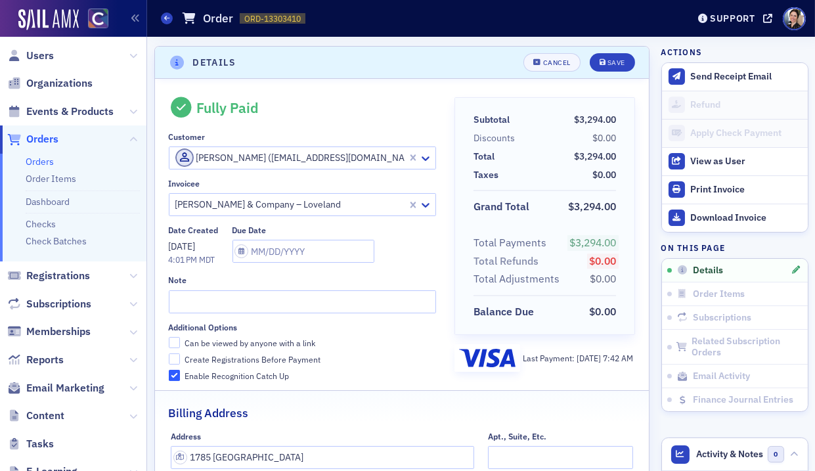
scroll to position [3, 0]
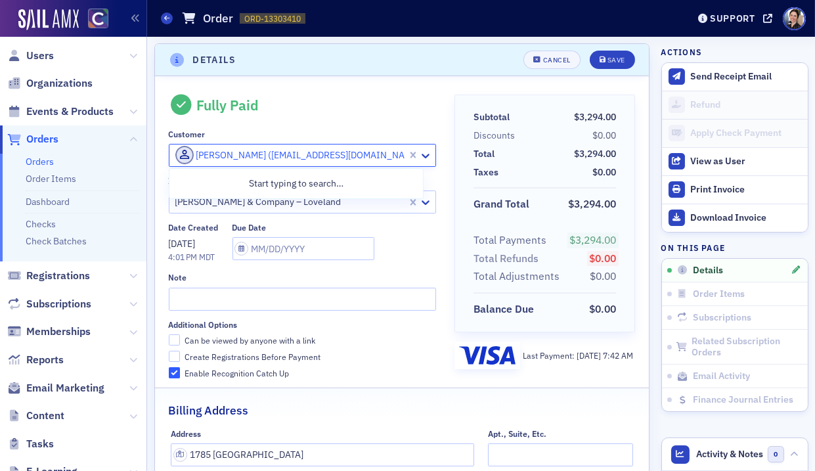
click at [225, 152] on div at bounding box center [290, 155] width 233 height 16
type input "cristina woods"
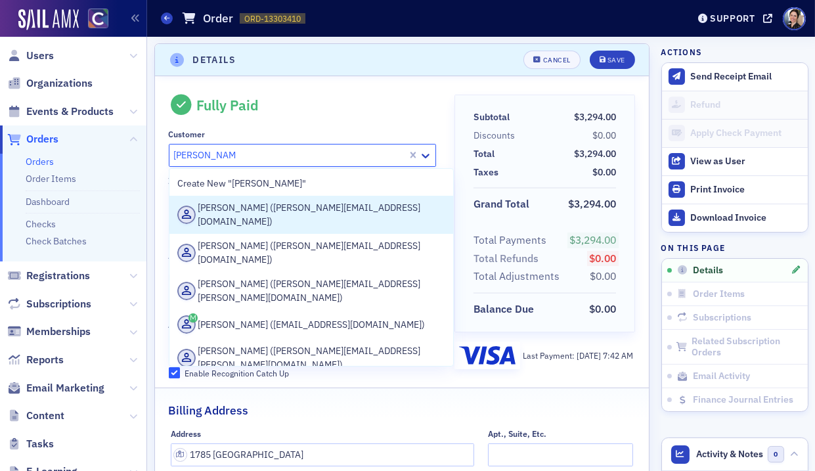
drag, startPoint x: 243, startPoint y: 211, endPoint x: 416, endPoint y: 107, distance: 202.4
click at [244, 211] on div "[PERSON_NAME] ([PERSON_NAME][EMAIL_ADDRESS][DOMAIN_NAME])" at bounding box center [311, 215] width 268 height 28
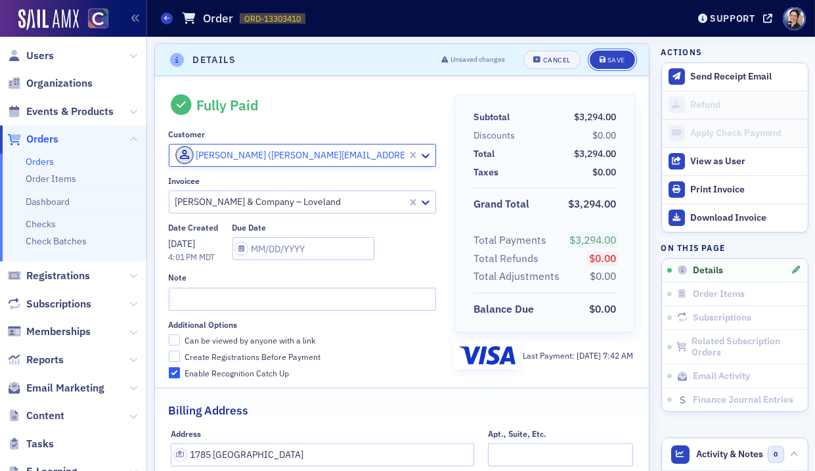
drag, startPoint x: 621, startPoint y: 58, endPoint x: 374, endPoint y: 55, distance: 247.0
click at [620, 58] on div "Save" at bounding box center [617, 59] width 18 height 7
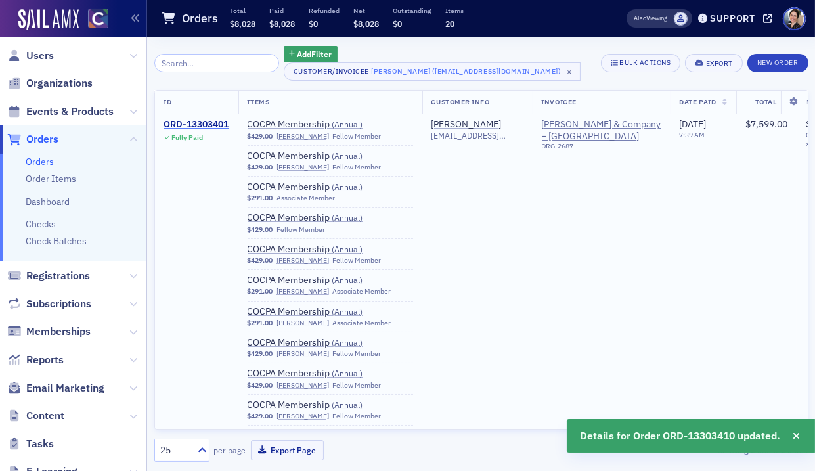
click at [214, 123] on div "ORD-13303401" at bounding box center [196, 125] width 65 height 12
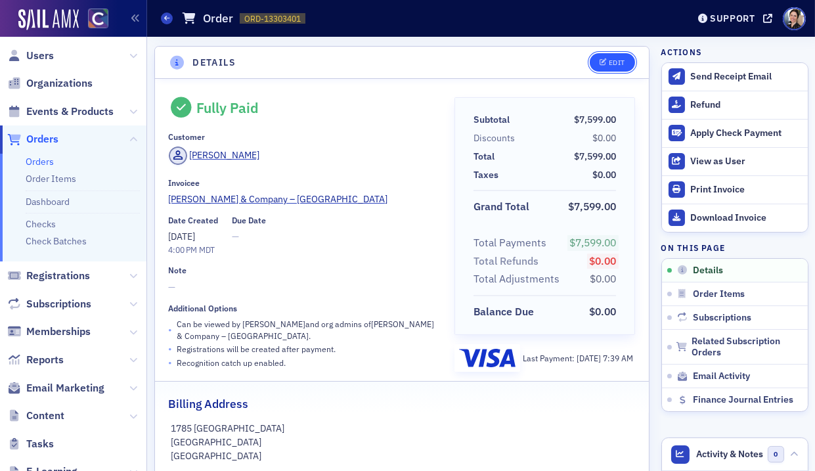
click at [619, 60] on div "Edit" at bounding box center [617, 62] width 16 height 7
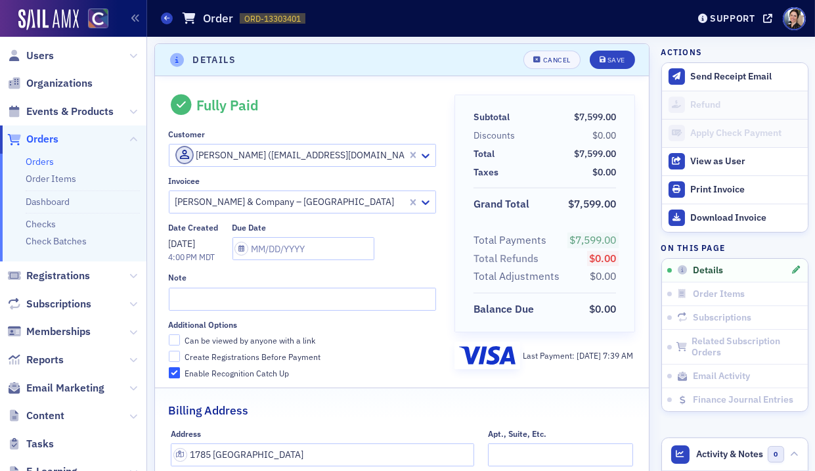
click at [223, 151] on div at bounding box center [290, 155] width 233 height 16
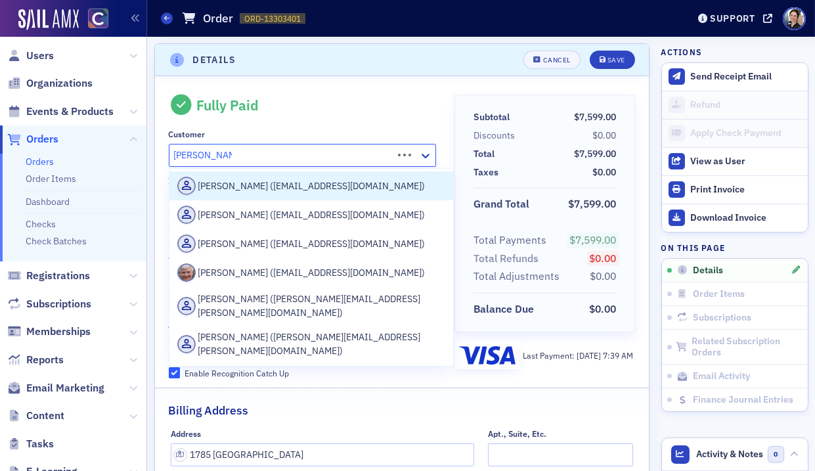
type input "cristina woods"
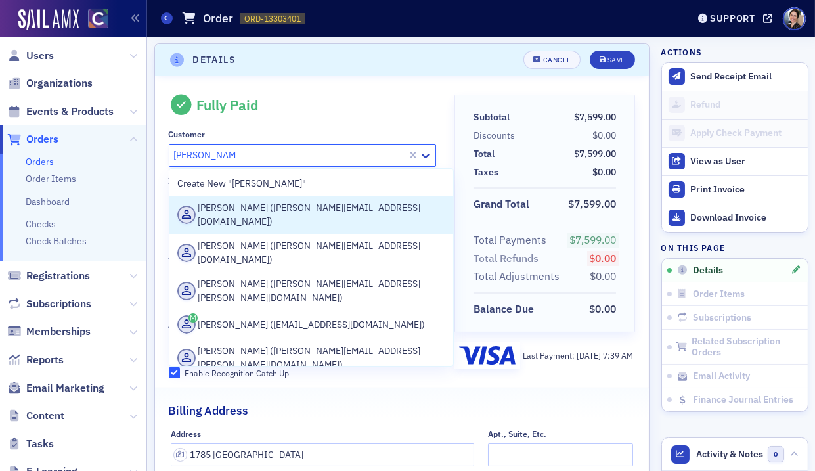
drag, startPoint x: 258, startPoint y: 210, endPoint x: 238, endPoint y: 219, distance: 22.3
click at [259, 209] on div "[PERSON_NAME] ([PERSON_NAME][EMAIL_ADDRESS][DOMAIN_NAME])" at bounding box center [311, 215] width 268 height 28
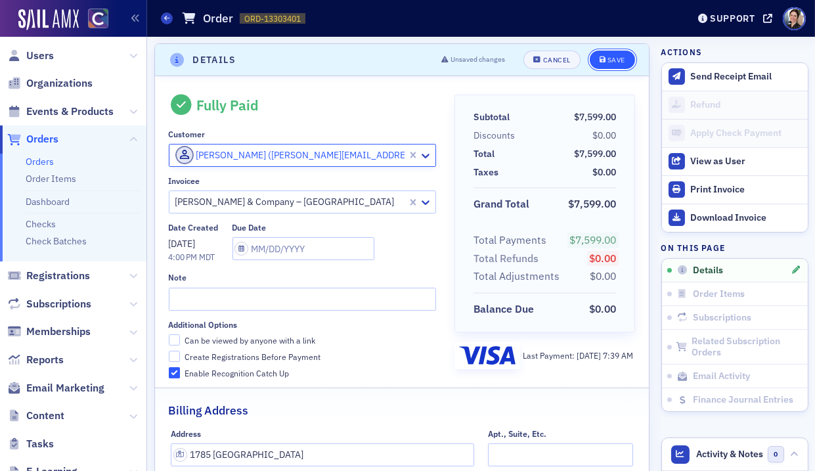
click at [618, 59] on div "Save" at bounding box center [617, 59] width 18 height 7
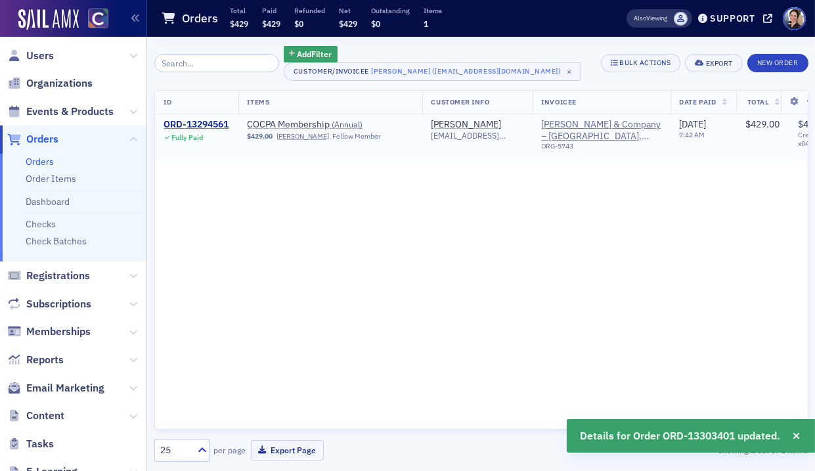
click at [211, 123] on div "ORD-13294561" at bounding box center [196, 125] width 65 height 12
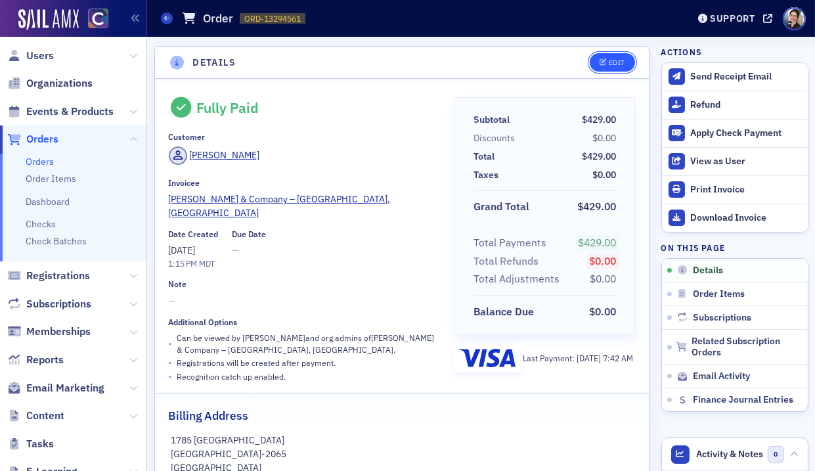
click at [619, 61] on div "Edit" at bounding box center [617, 62] width 16 height 7
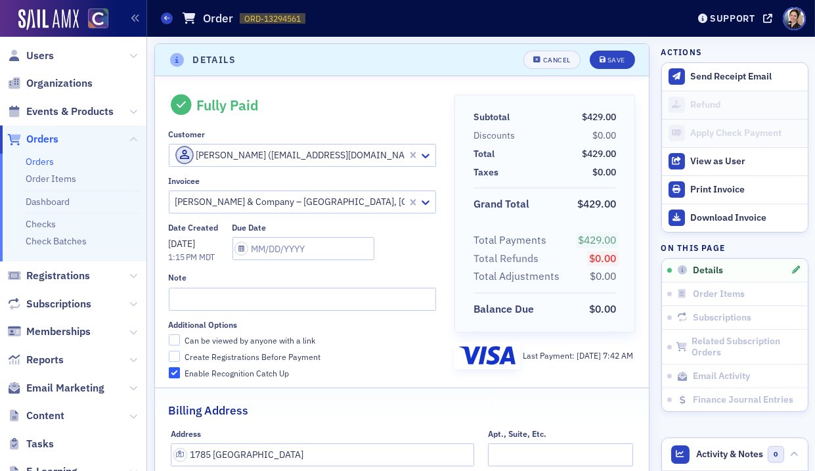
click at [271, 148] on div at bounding box center [290, 155] width 233 height 16
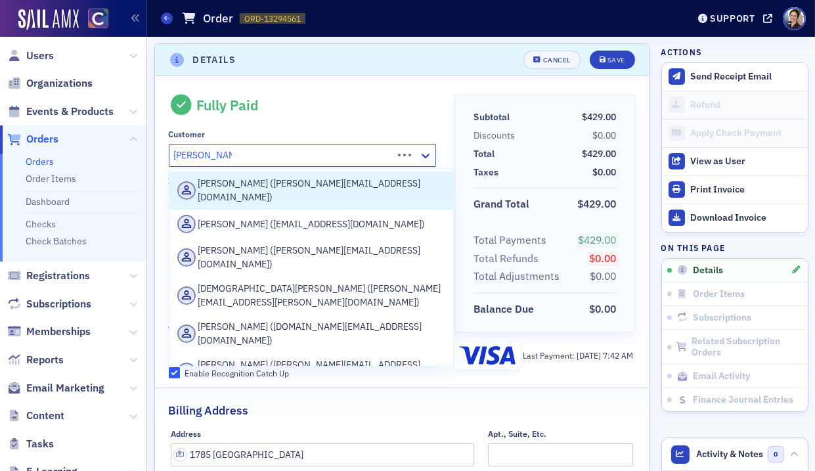
type input "cristina woods"
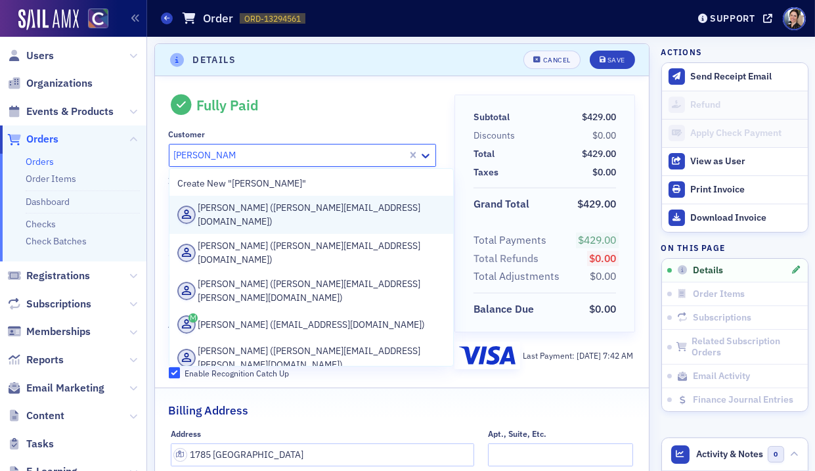
click at [253, 213] on div "[PERSON_NAME] ([PERSON_NAME][EMAIL_ADDRESS][DOMAIN_NAME])" at bounding box center [311, 215] width 268 height 28
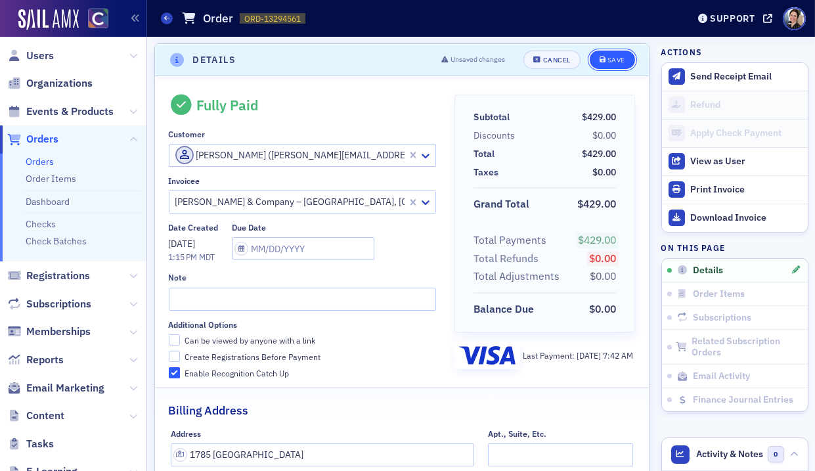
click at [621, 57] on div "Save" at bounding box center [617, 59] width 18 height 7
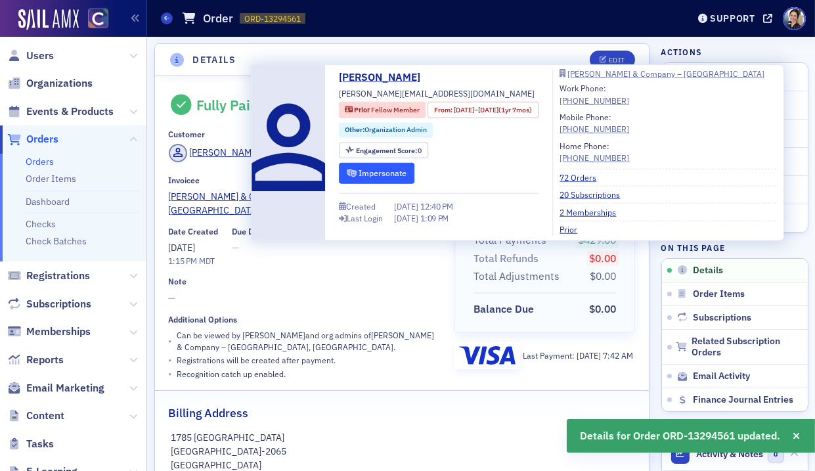
click at [382, 169] on button "Impersonate" at bounding box center [377, 173] width 76 height 20
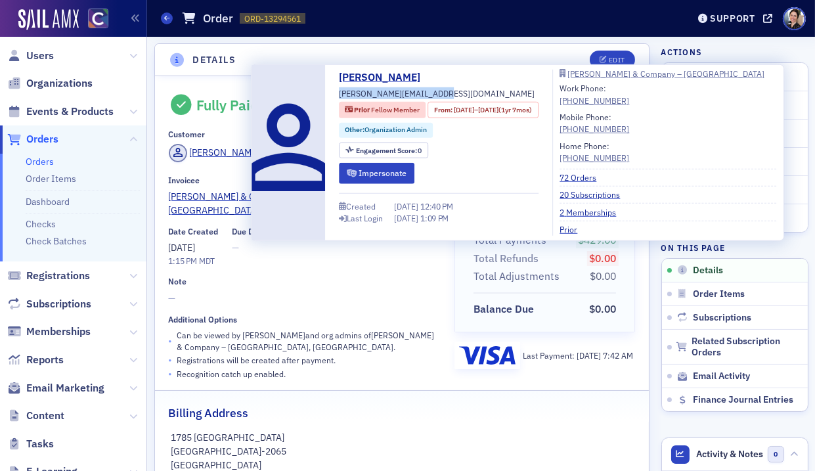
drag, startPoint x: 336, startPoint y: 95, endPoint x: 444, endPoint y: 92, distance: 107.8
click at [444, 92] on div "Cristina Woods cristinaw@hayniecpas.com Prior Fellow Member From : 9/20/2018 – …" at bounding box center [518, 153] width 518 height 166
copy span "[PERSON_NAME][EMAIL_ADDRESS][DOMAIN_NAME]"
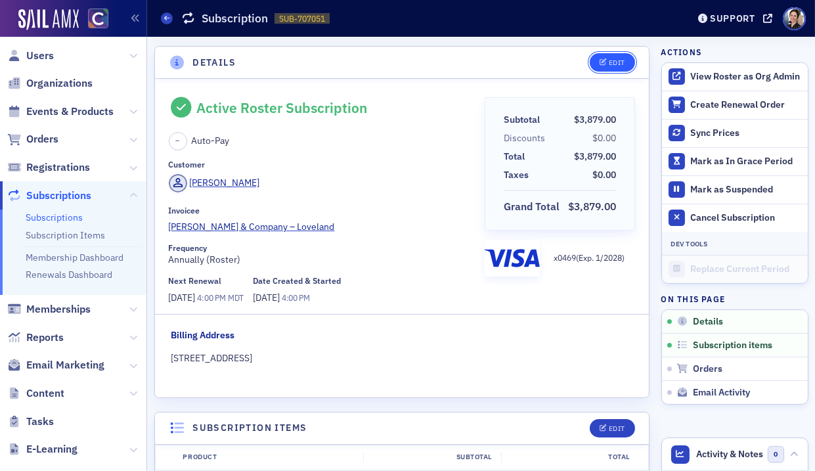
click at [622, 65] on div "Edit" at bounding box center [617, 62] width 16 height 7
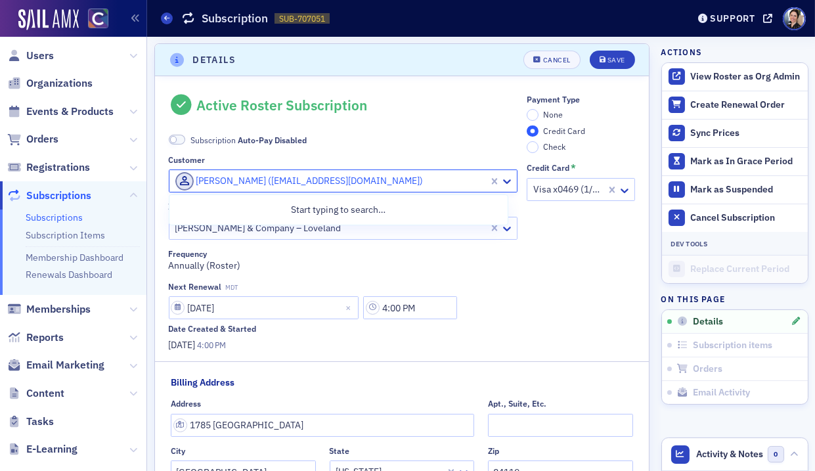
click at [347, 185] on div at bounding box center [331, 181] width 314 height 16
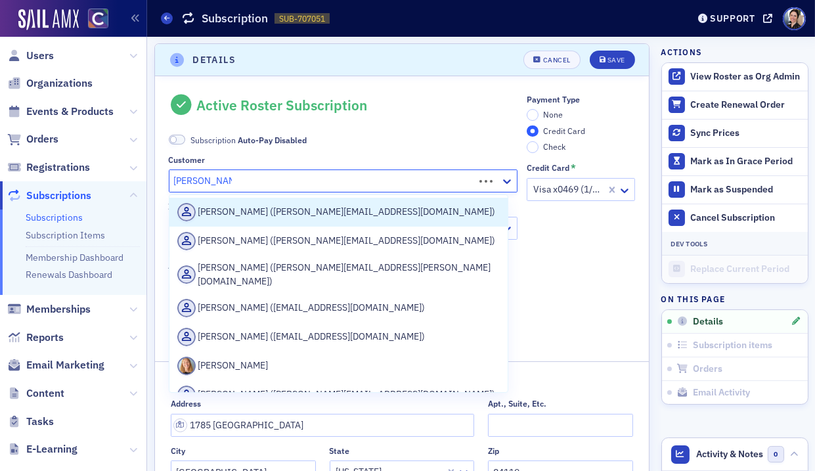
type input "[PERSON_NAME]"
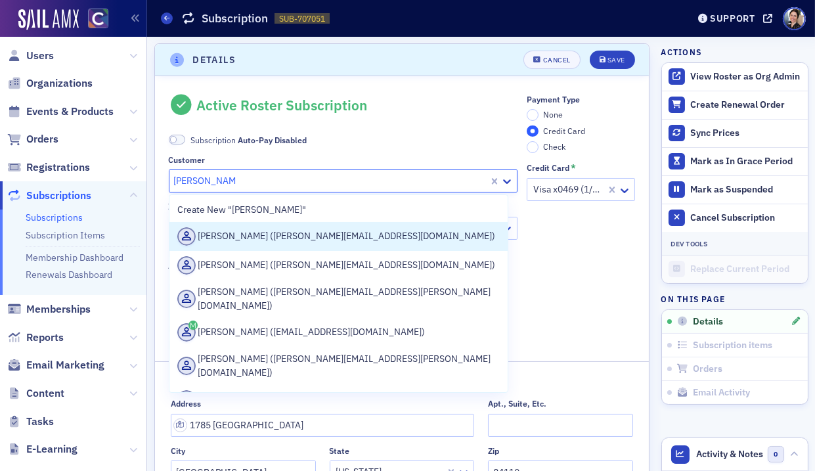
click at [287, 235] on div "[PERSON_NAME] ([PERSON_NAME][EMAIL_ADDRESS][DOMAIN_NAME])" at bounding box center [338, 236] width 323 height 18
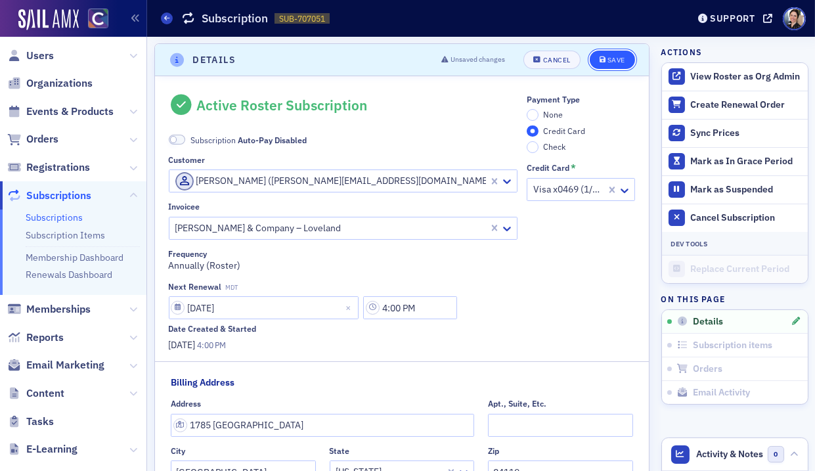
click at [618, 56] on div "Save" at bounding box center [617, 59] width 18 height 7
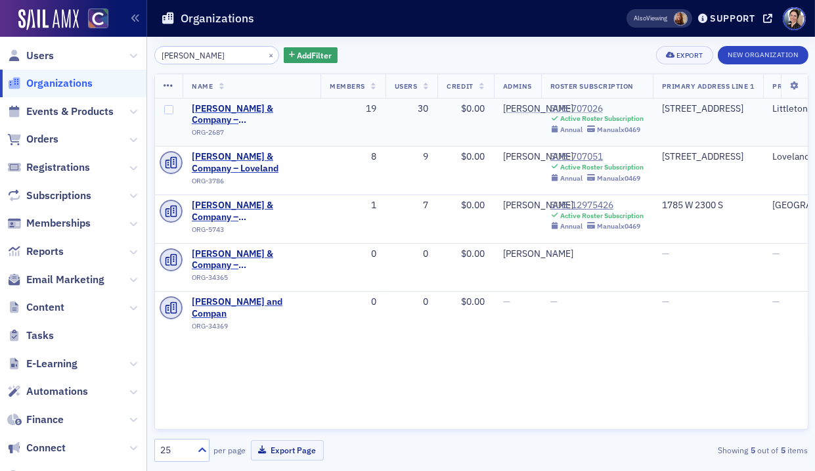
click at [578, 106] on div "SUB-707026" at bounding box center [596, 109] width 93 height 12
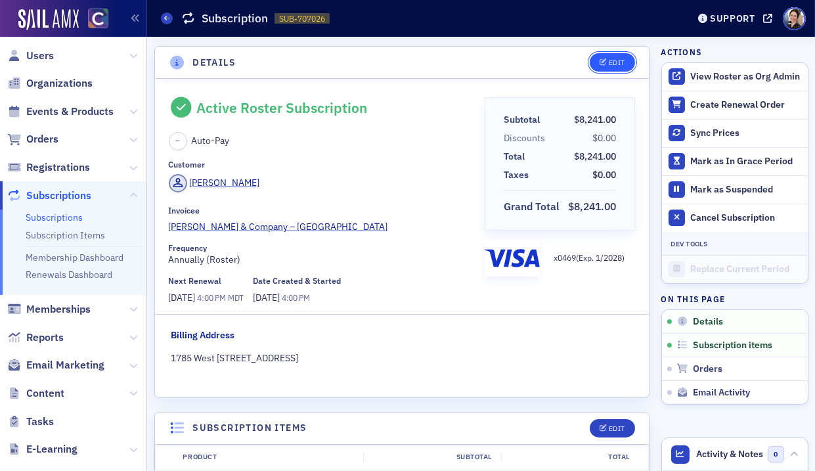
click at [615, 64] on div "Edit" at bounding box center [617, 62] width 16 height 7
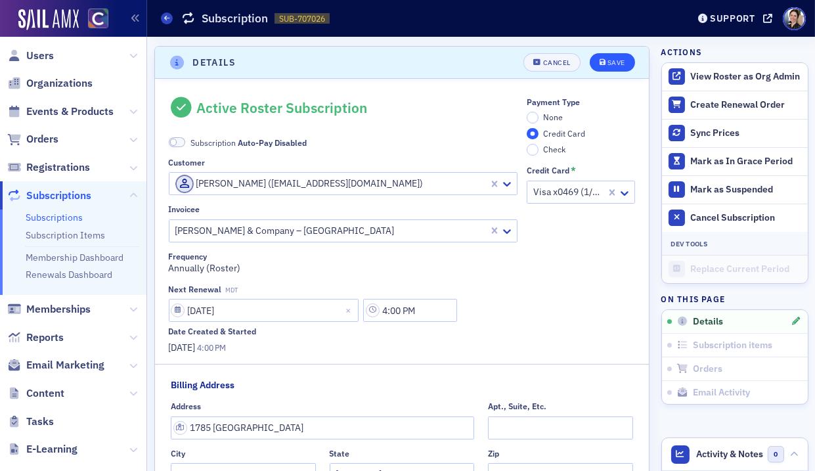
scroll to position [3, 0]
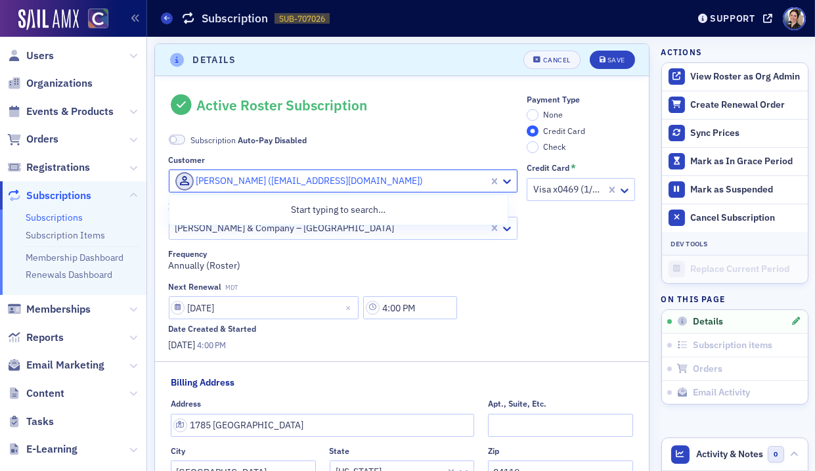
click at [225, 181] on div at bounding box center [331, 181] width 314 height 16
type input "[PERSON_NAME]"
click at [590, 51] on button "Save" at bounding box center [612, 60] width 45 height 18
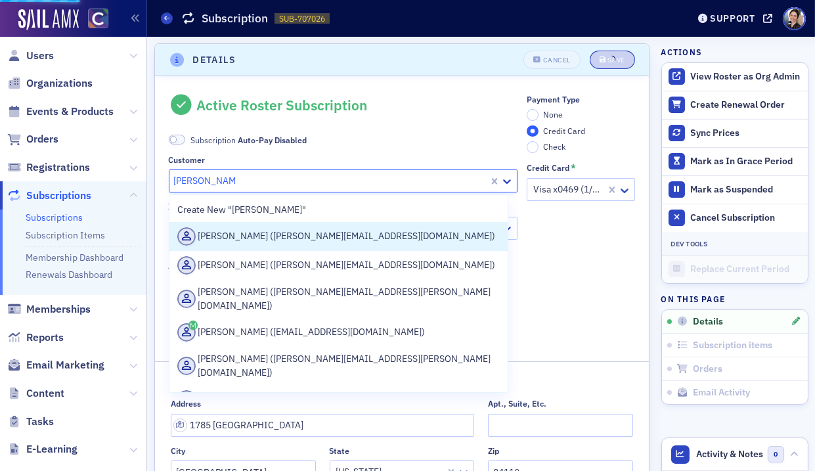
drag, startPoint x: 257, startPoint y: 239, endPoint x: 228, endPoint y: 243, distance: 29.8
click at [257, 240] on div "Cristina Woods (cristinaw@hayniecpas.com)" at bounding box center [338, 236] width 323 height 18
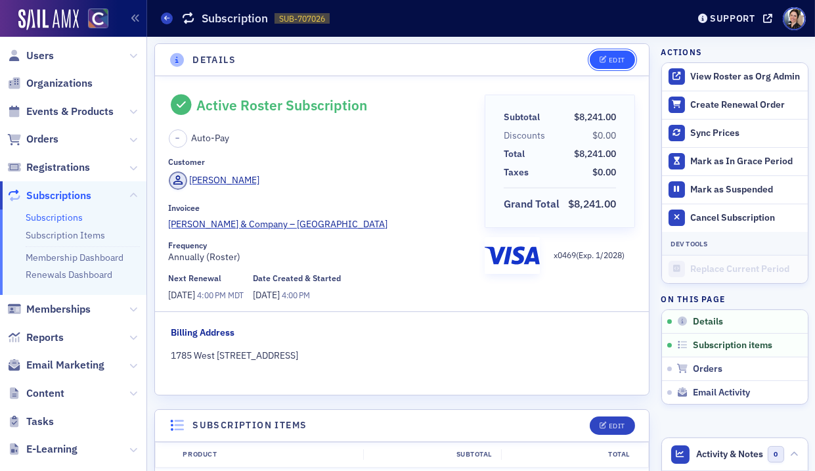
click at [616, 57] on div "Edit" at bounding box center [617, 59] width 16 height 7
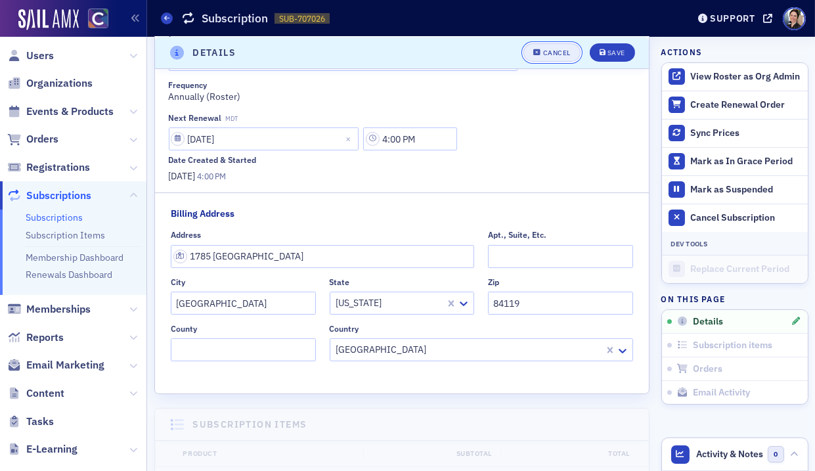
click at [562, 49] on div "Cancel" at bounding box center [557, 52] width 28 height 7
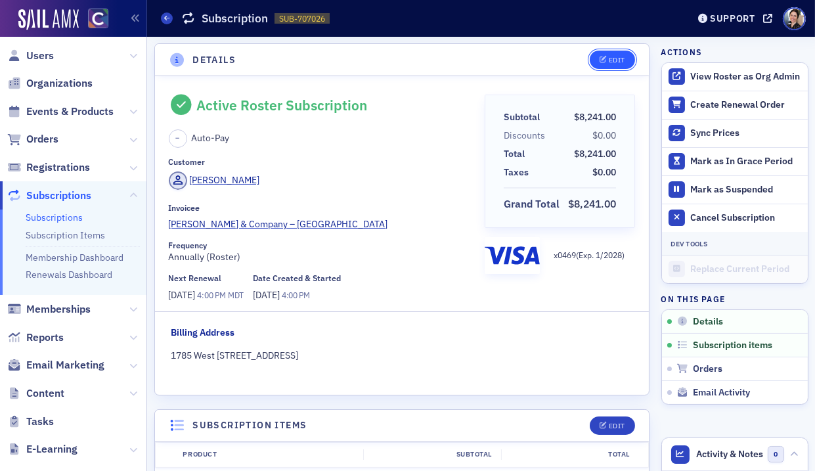
click at [612, 54] on button "Edit" at bounding box center [612, 60] width 45 height 18
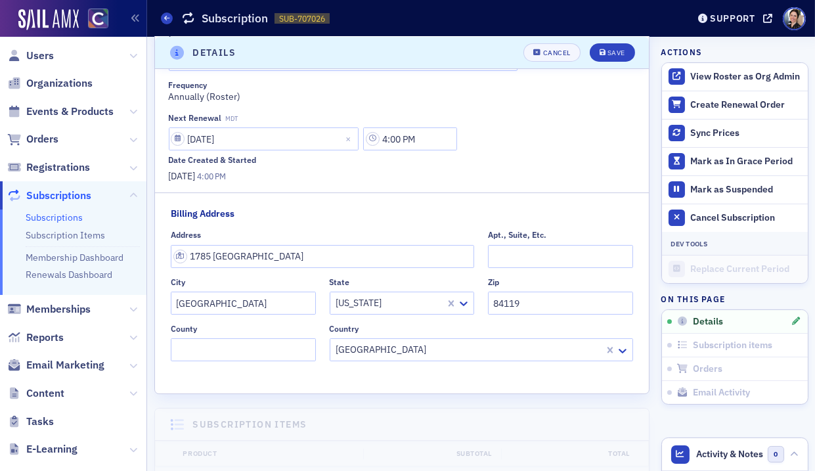
scroll to position [0, 0]
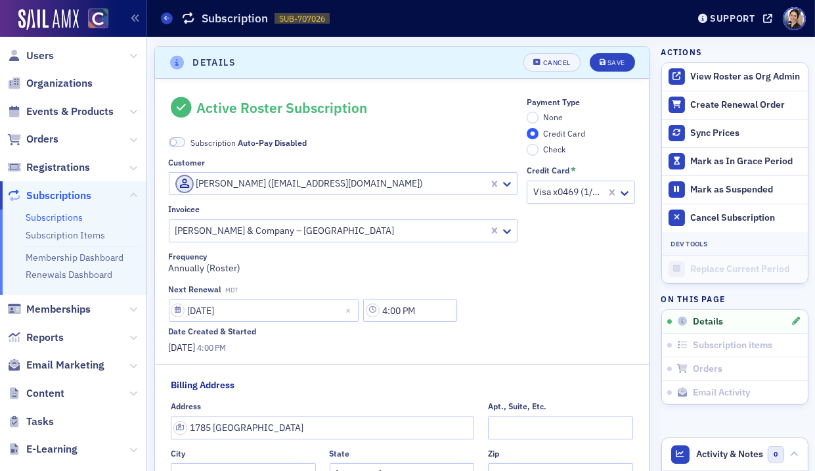
click at [342, 181] on div at bounding box center [331, 183] width 314 height 16
type input "cristina woods"
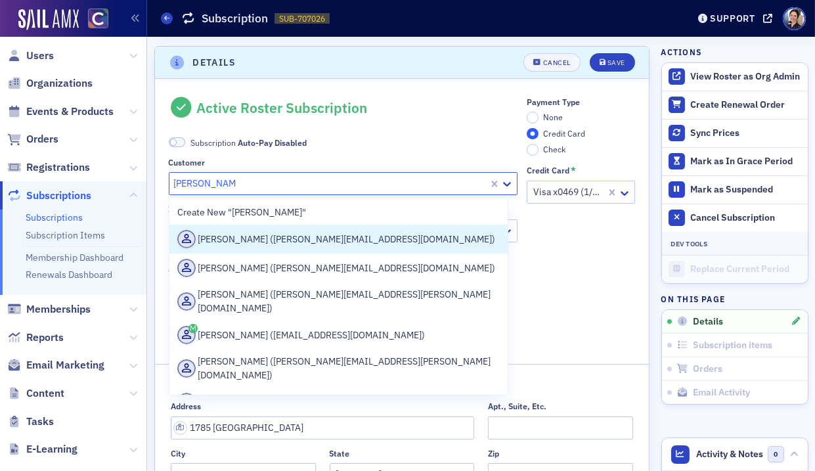
drag, startPoint x: 286, startPoint y: 240, endPoint x: 344, endPoint y: 240, distance: 58.5
click at [286, 240] on div "Cristina Woods (cristinaw@hayniecpas.com)" at bounding box center [338, 239] width 323 height 18
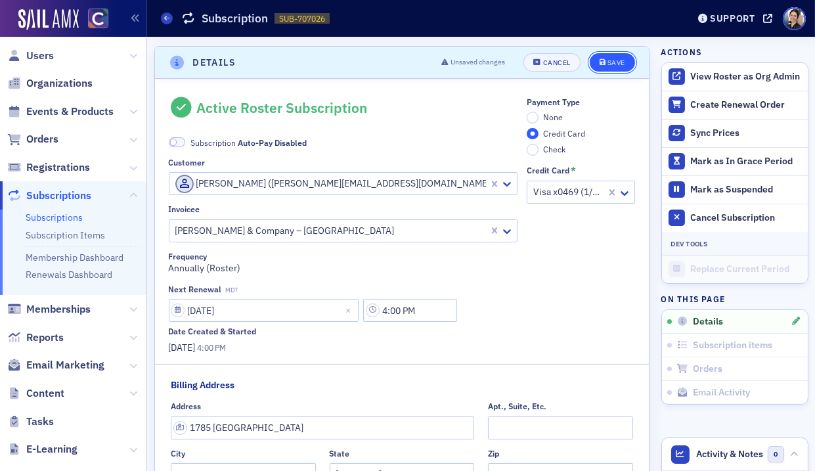
click at [617, 59] on div "Save" at bounding box center [617, 62] width 18 height 7
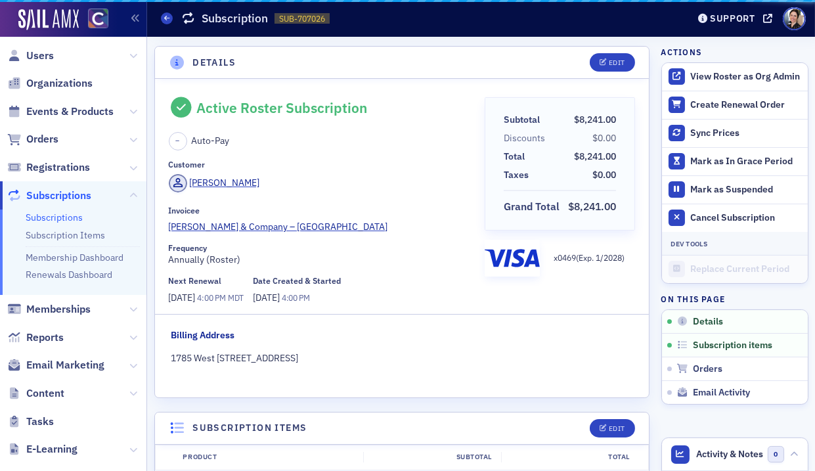
scroll to position [3, 0]
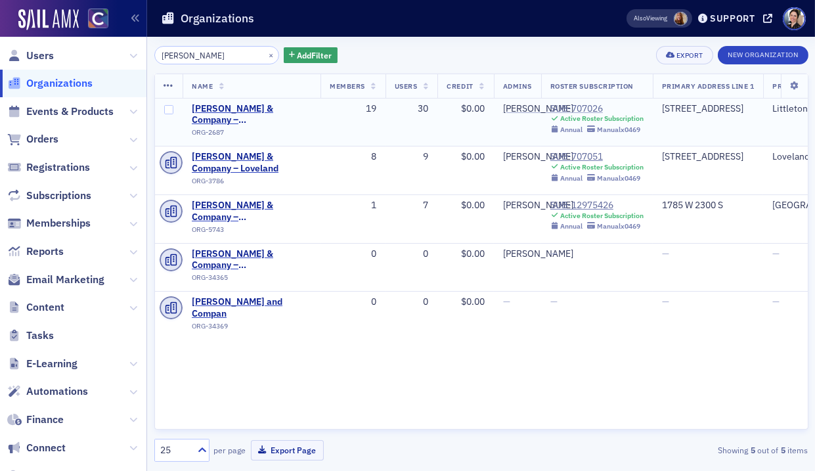
click at [590, 108] on div "SUB-707026" at bounding box center [596, 109] width 93 height 12
click at [589, 157] on div "SUB-707051" at bounding box center [596, 157] width 93 height 12
click at [599, 206] on div "SUB-12975426" at bounding box center [596, 206] width 93 height 12
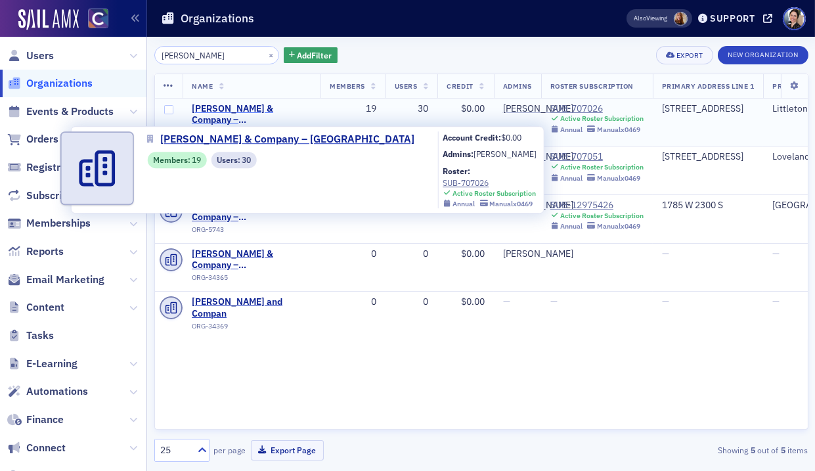
click at [248, 109] on span "[PERSON_NAME] & Company – [GEOGRAPHIC_DATA]" at bounding box center [252, 114] width 120 height 23
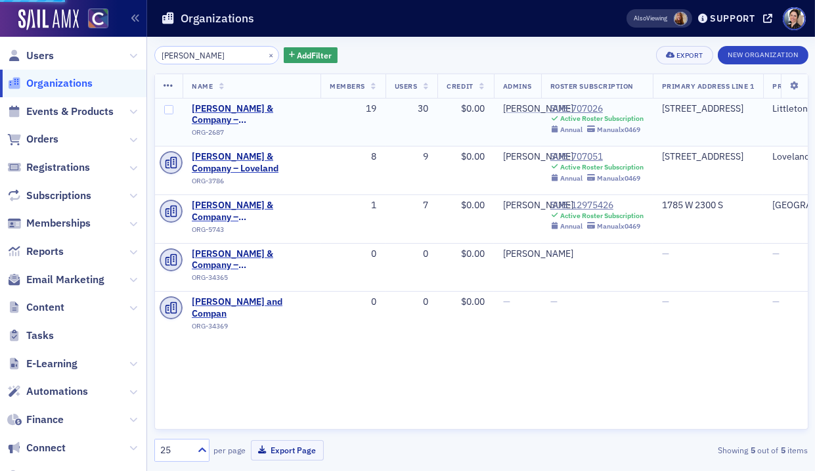
select select "US"
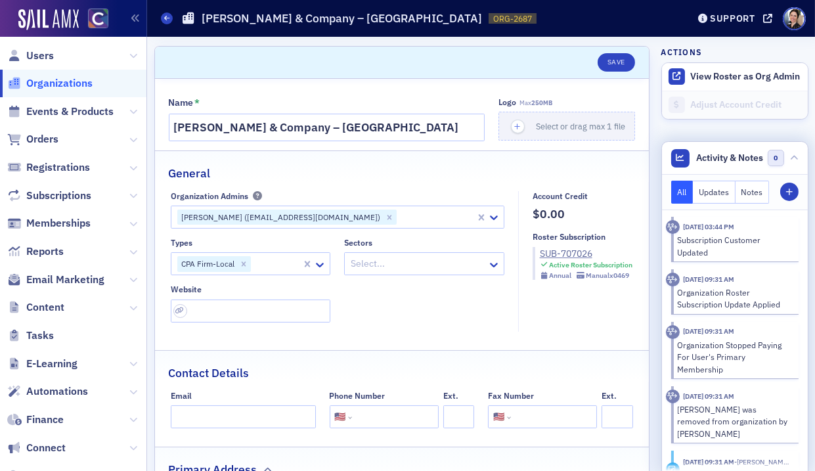
click at [750, 189] on button "Notes" at bounding box center [753, 192] width 34 height 23
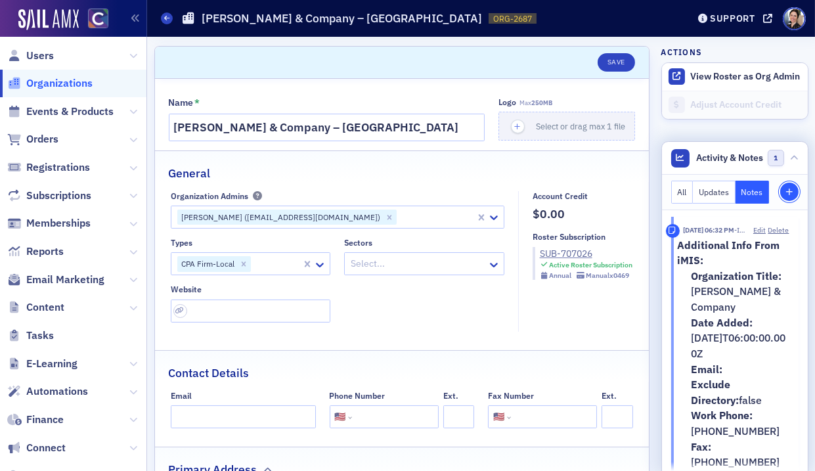
click at [786, 189] on icon "button" at bounding box center [790, 193] width 8 height 8
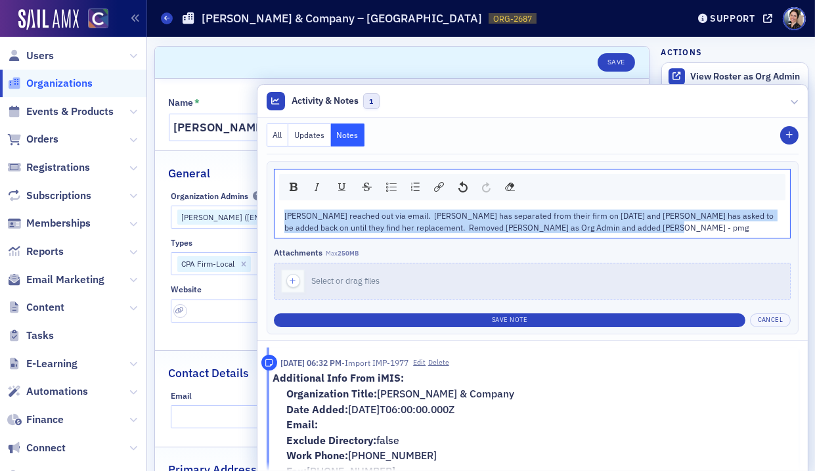
drag, startPoint x: 623, startPoint y: 223, endPoint x: 278, endPoint y: 223, distance: 344.8
click at [260, 219] on div "All Updates Notes Staff Note Cristina Woods reached out via email. Tara Rowley …" at bounding box center [532, 229] width 550 height 223
copy span "Cristina Woods reached out via email. Tara Rowley has separated from their firm…"
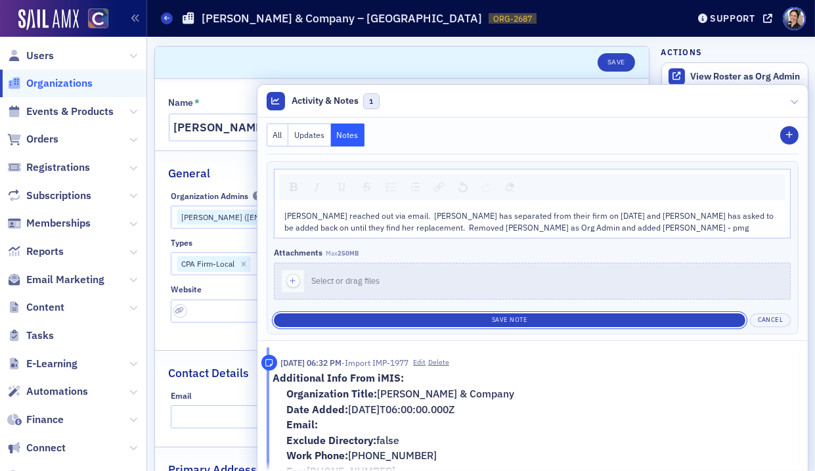
drag, startPoint x: 544, startPoint y: 322, endPoint x: 622, endPoint y: 353, distance: 83.8
click at [544, 322] on button "Save Note" at bounding box center [510, 320] width 472 height 14
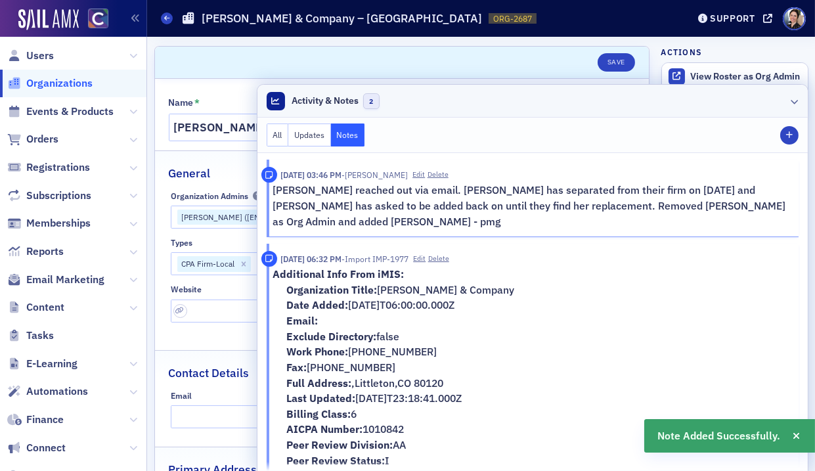
click at [797, 100] on icon at bounding box center [795, 101] width 8 height 8
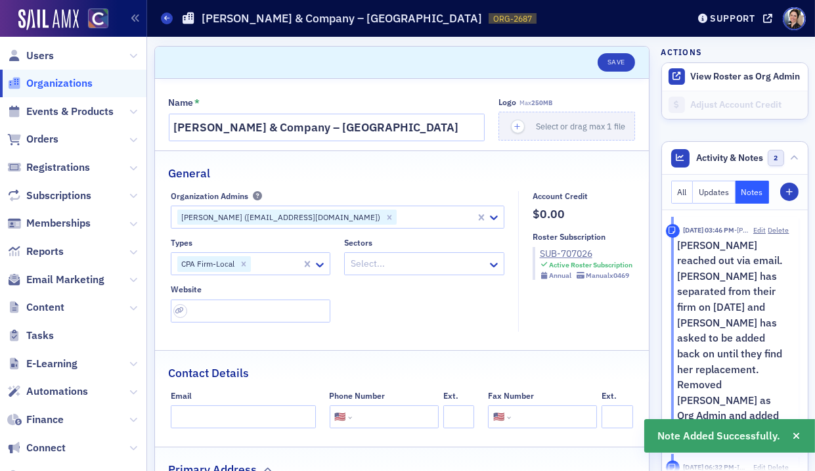
drag, startPoint x: 323, startPoint y: 216, endPoint x: 288, endPoint y: 219, distance: 35.6
click at [385, 216] on icon "Remove Tara Rowley (tarar@hayniecpas.com)" at bounding box center [389, 217] width 9 height 9
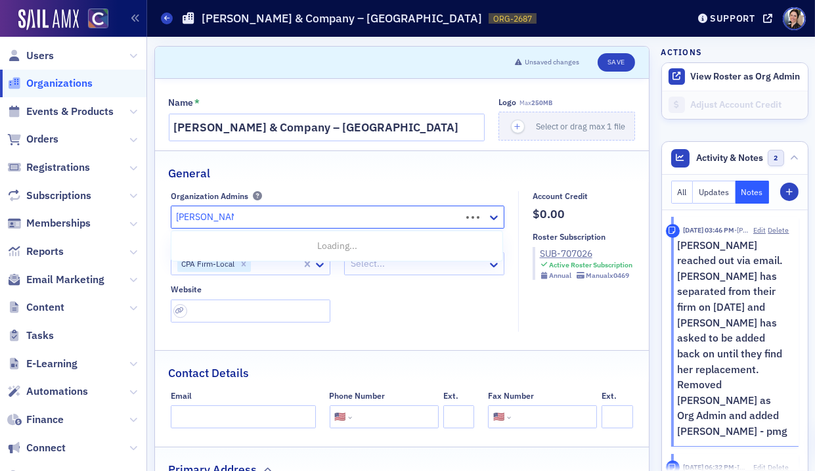
type input "cristina woods"
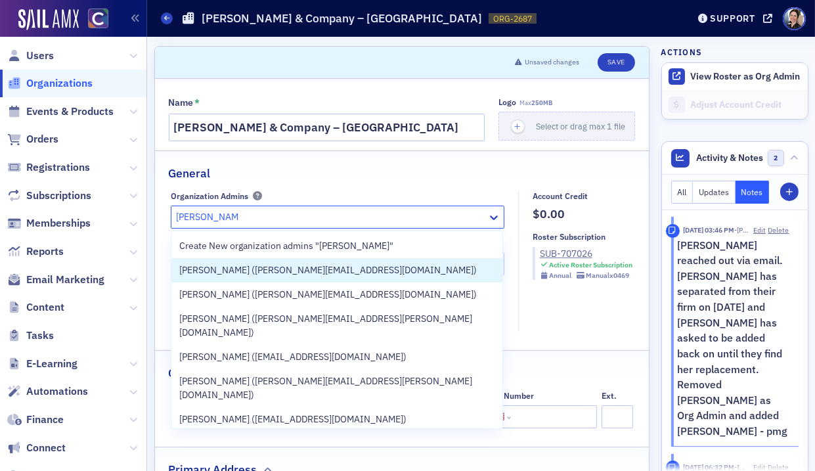
drag, startPoint x: 243, startPoint y: 269, endPoint x: 254, endPoint y: 261, distance: 13.5
click at [243, 269] on span "[PERSON_NAME] ([PERSON_NAME][EMAIL_ADDRESS][DOMAIN_NAME])" at bounding box center [328, 270] width 298 height 14
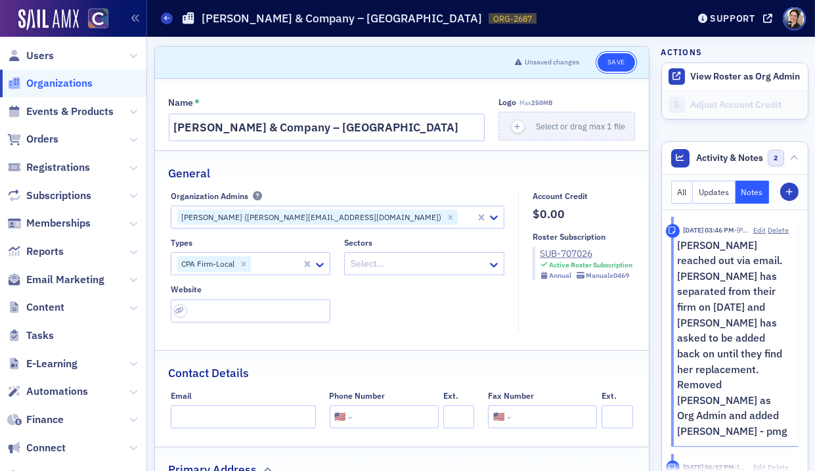
click at [623, 61] on button "Save" at bounding box center [616, 62] width 37 height 18
select select "US"
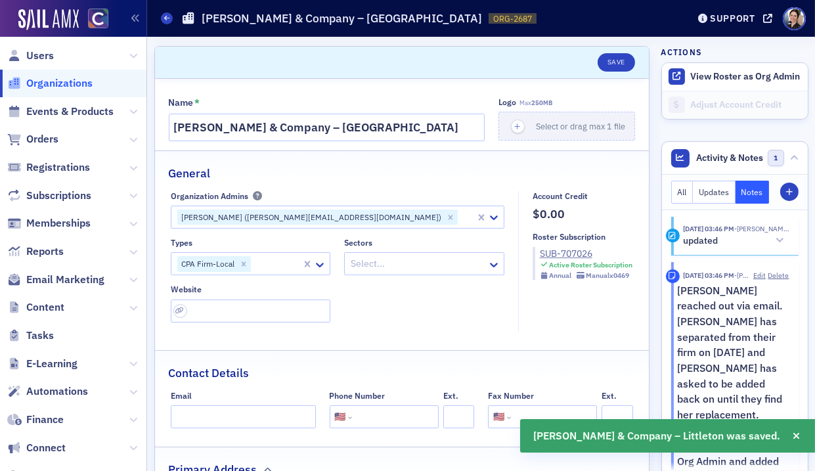
click at [56, 81] on span "Organizations" at bounding box center [59, 83] width 66 height 14
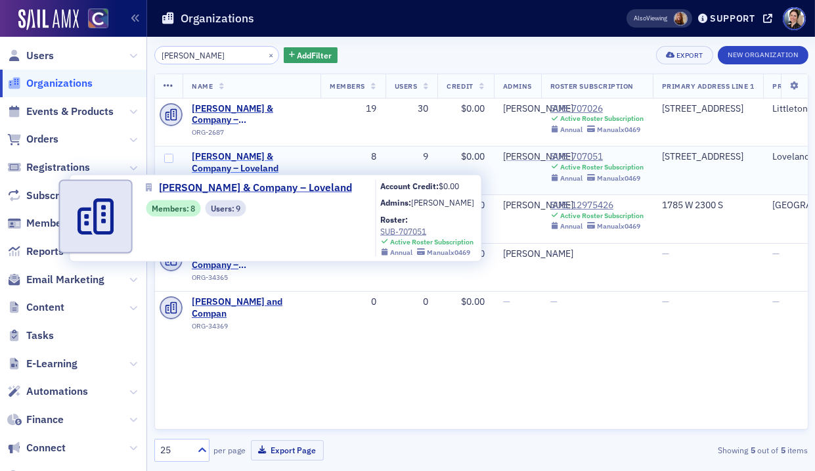
click at [223, 156] on span "[PERSON_NAME] & Company – Loveland" at bounding box center [252, 162] width 120 height 23
select select "US"
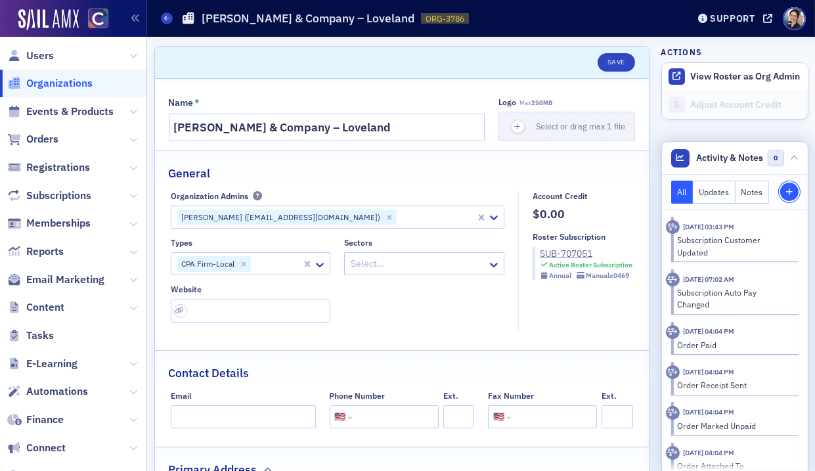
click at [790, 191] on icon "button" at bounding box center [790, 193] width 8 height 8
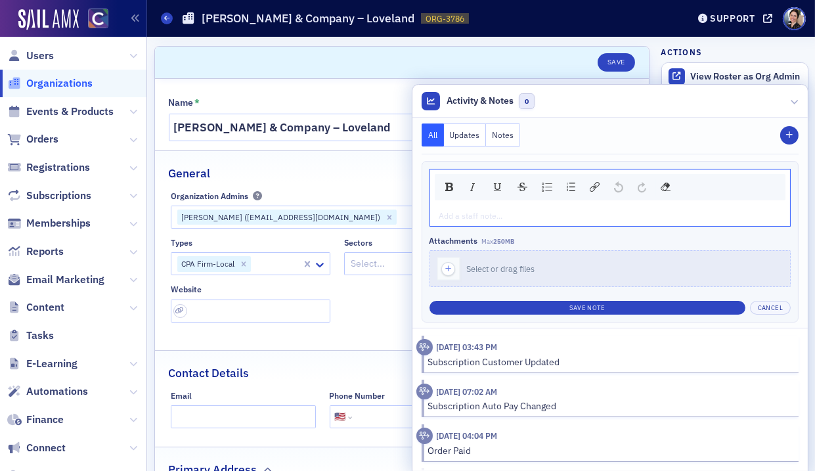
click at [520, 135] on button "Notes" at bounding box center [503, 134] width 34 height 23
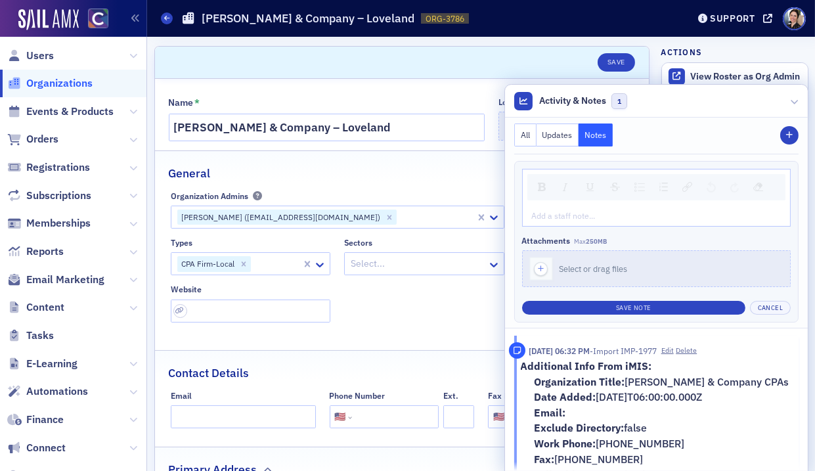
click at [566, 212] on div "rdw-editor" at bounding box center [657, 216] width 249 height 12
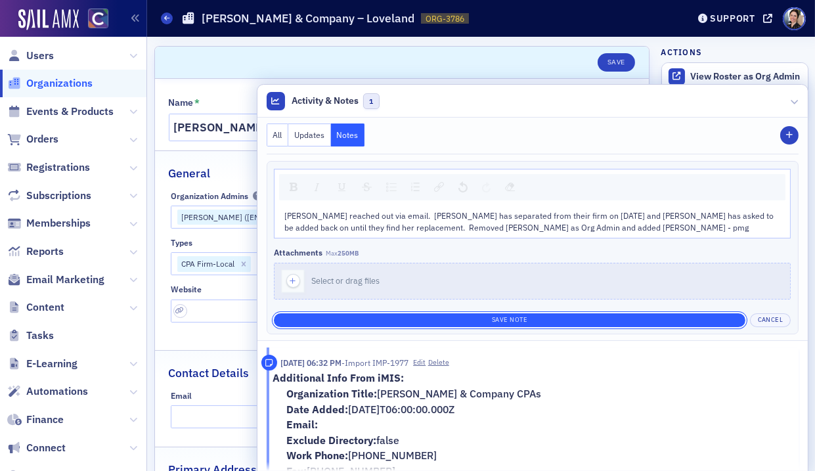
click at [562, 319] on button "Save Note" at bounding box center [510, 320] width 472 height 14
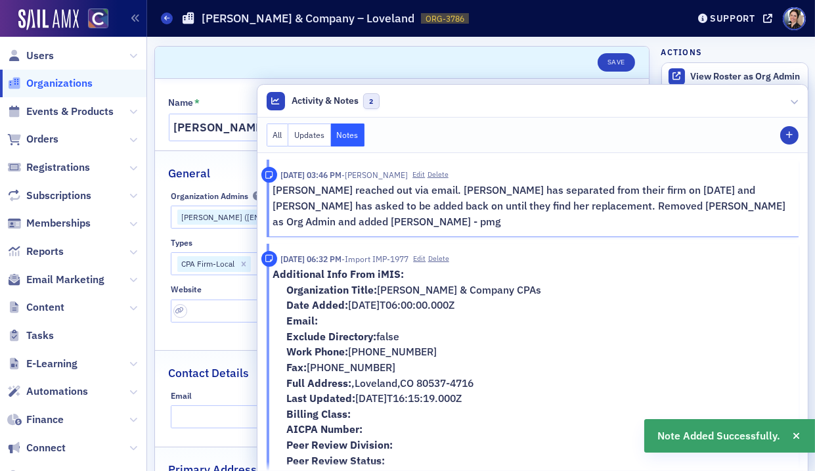
drag, startPoint x: 795, startPoint y: 100, endPoint x: 786, endPoint y: 101, distance: 8.6
click at [795, 100] on icon at bounding box center [795, 101] width 8 height 8
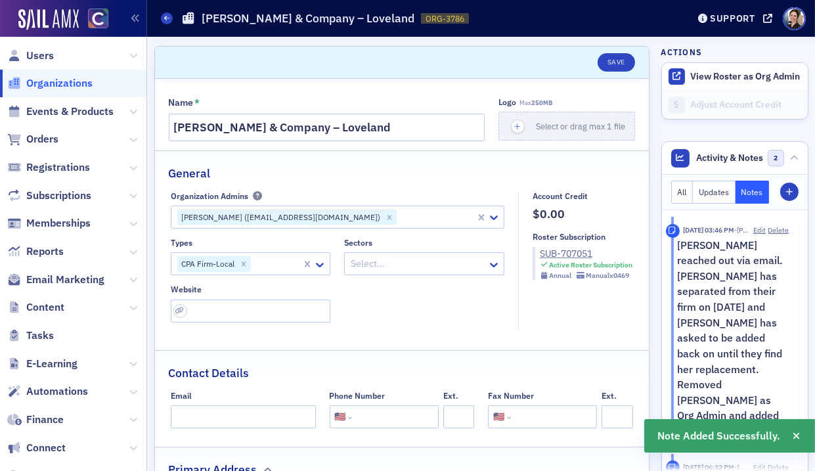
drag, startPoint x: 321, startPoint y: 215, endPoint x: 282, endPoint y: 219, distance: 38.3
click at [385, 215] on icon "Remove Tara Rowley (tarar@hayniecpas.com)" at bounding box center [389, 217] width 9 height 9
click at [282, 219] on div at bounding box center [331, 217] width 310 height 16
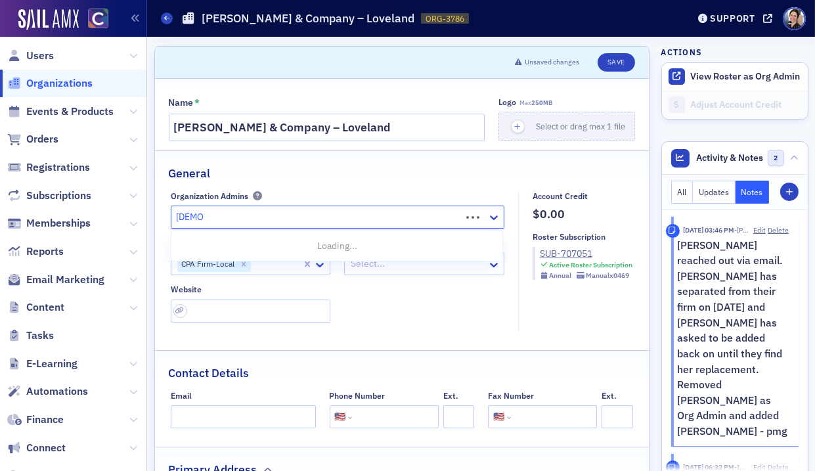
type input "cristina"
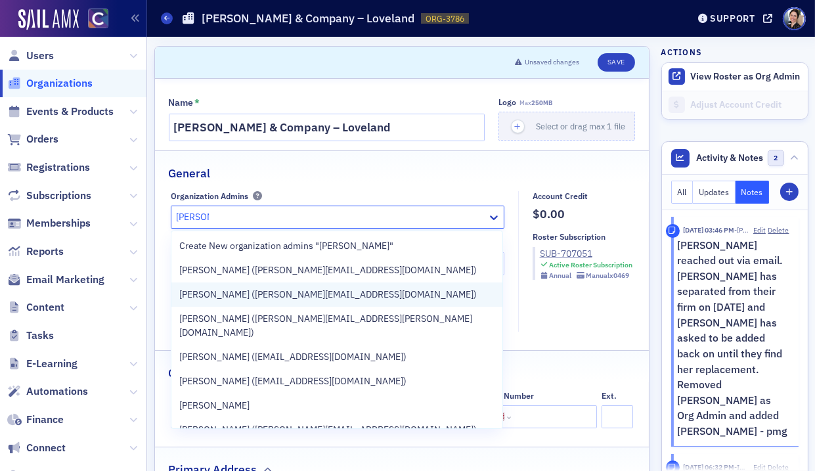
click at [285, 294] on span "[PERSON_NAME] ([PERSON_NAME][EMAIL_ADDRESS][DOMAIN_NAME])" at bounding box center [328, 295] width 298 height 14
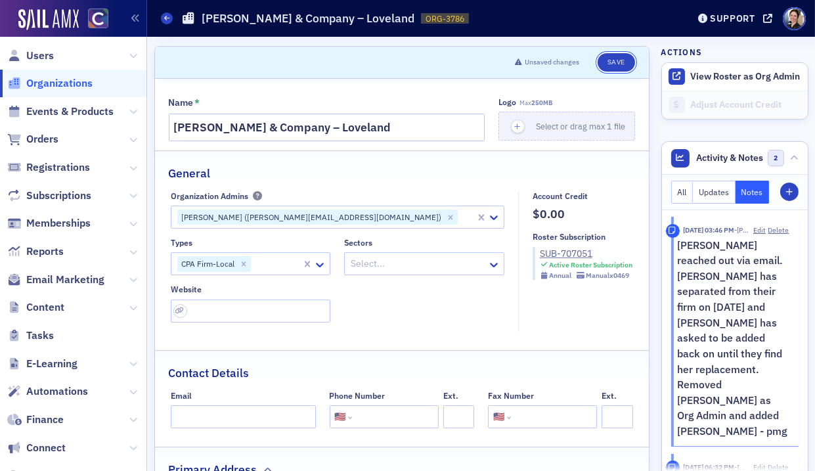
drag, startPoint x: 614, startPoint y: 60, endPoint x: 470, endPoint y: 78, distance: 145.5
click at [614, 61] on button "Save" at bounding box center [616, 62] width 37 height 18
select select "US"
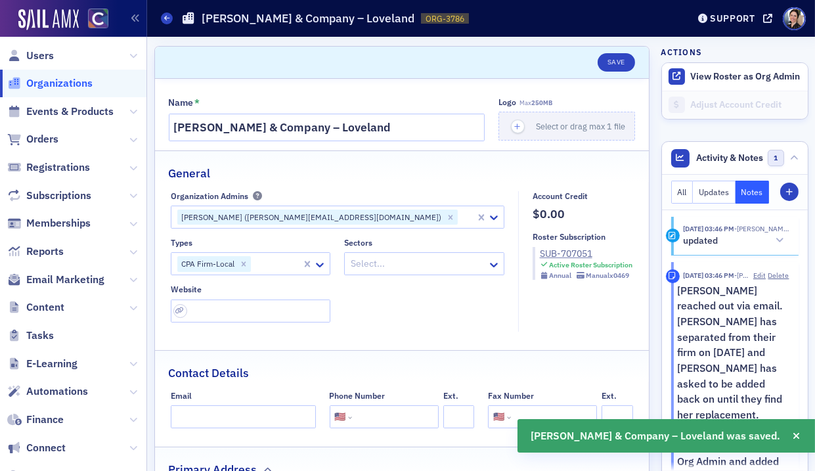
drag, startPoint x: 51, startPoint y: 81, endPoint x: 127, endPoint y: 74, distance: 75.9
click at [52, 81] on span "Organizations" at bounding box center [59, 83] width 66 height 14
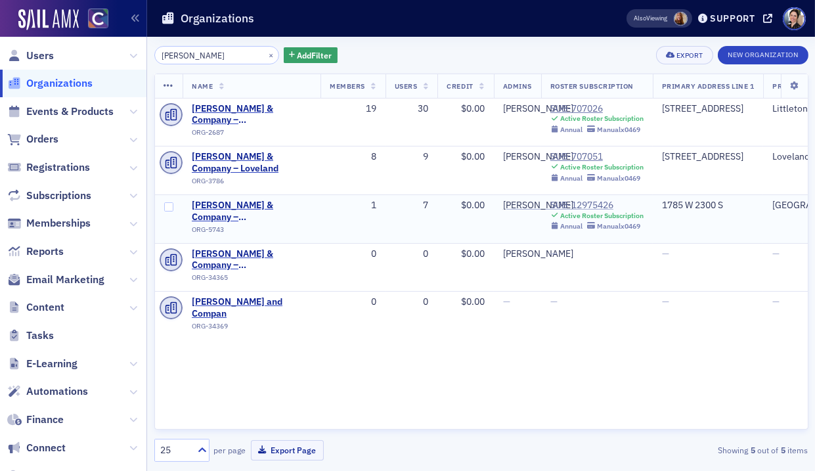
click at [573, 206] on div "SUB-12975426" at bounding box center [596, 206] width 93 height 12
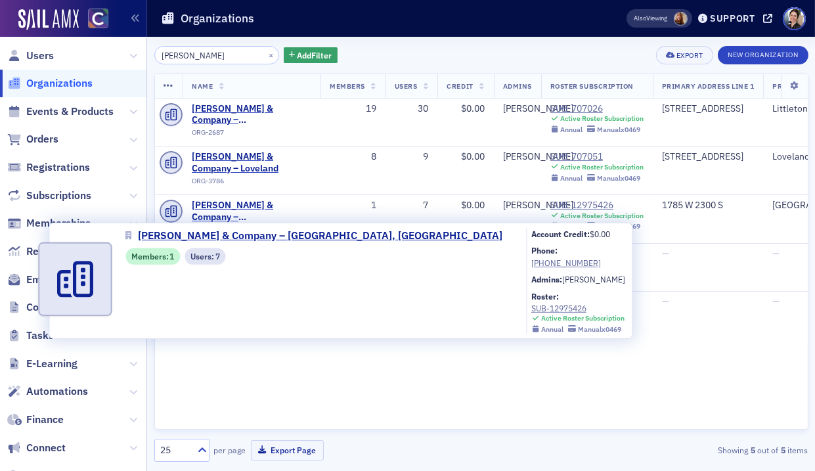
drag, startPoint x: 204, startPoint y: 202, endPoint x: 281, endPoint y: 223, distance: 79.7
click at [204, 202] on span "[PERSON_NAME] & Company – [GEOGRAPHIC_DATA], [GEOGRAPHIC_DATA]" at bounding box center [252, 211] width 120 height 23
select select "US"
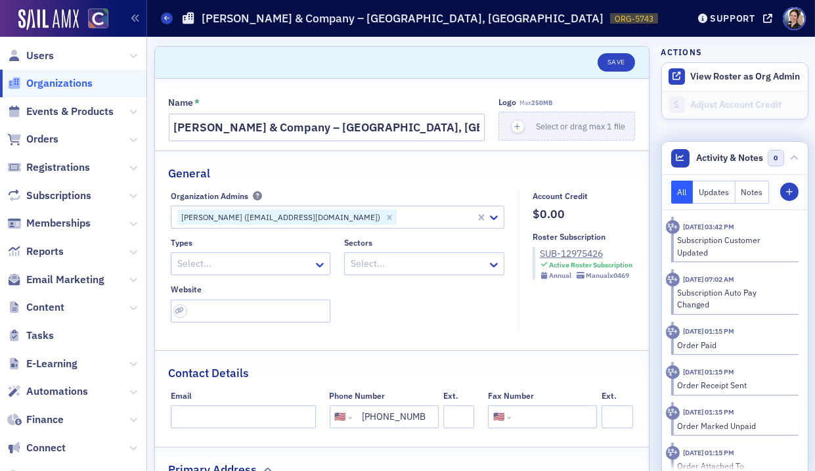
click at [755, 190] on button "Notes" at bounding box center [753, 192] width 34 height 23
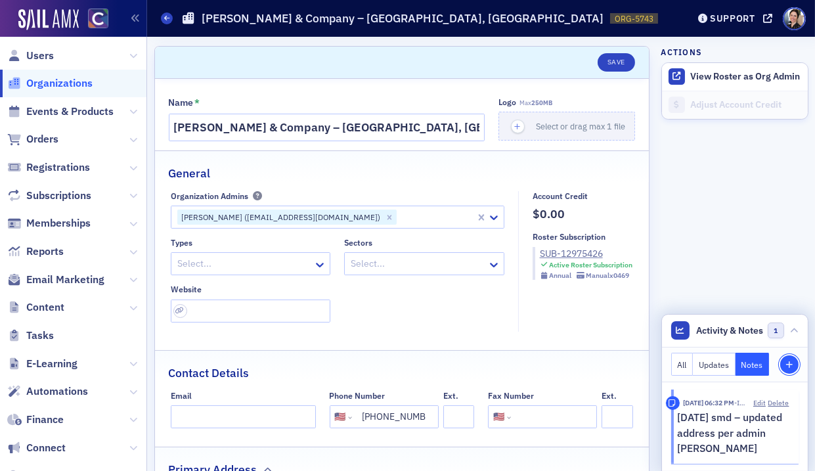
click at [789, 361] on icon "button" at bounding box center [790, 365] width 8 height 8
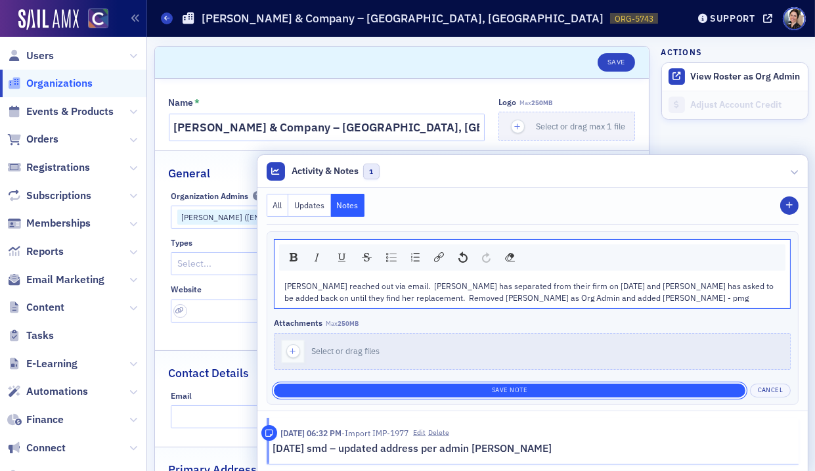
click at [445, 390] on button "Save Note" at bounding box center [510, 391] width 472 height 14
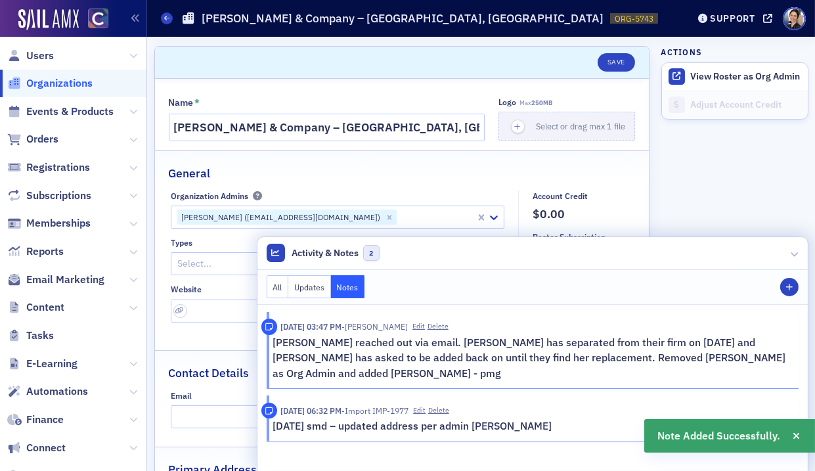
click at [796, 254] on icon at bounding box center [795, 254] width 8 height 8
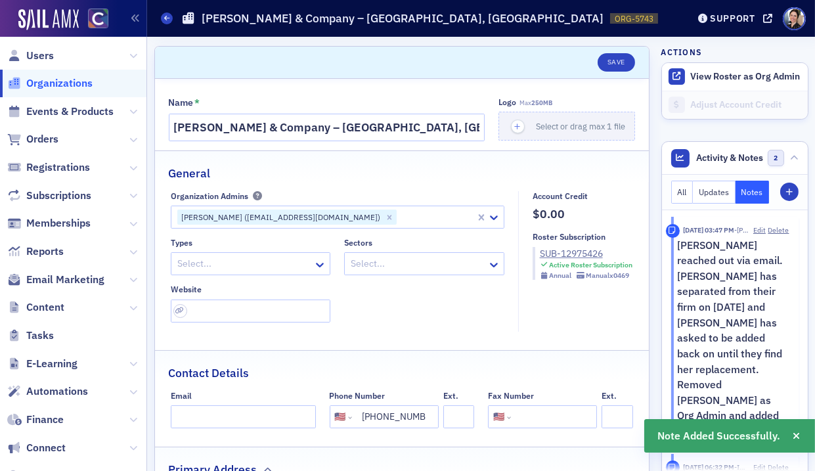
click at [388, 218] on icon "Remove Tara Rowley (tarar@hayniecpas.com)" at bounding box center [390, 217] width 5 height 5
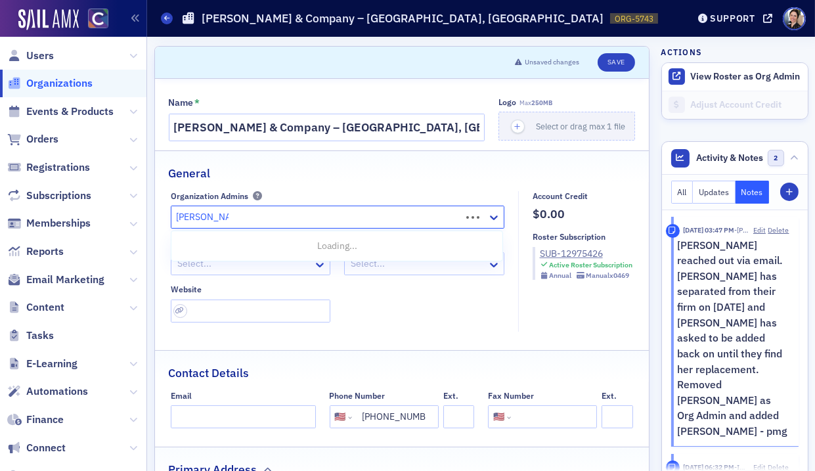
type input "cristina woods"
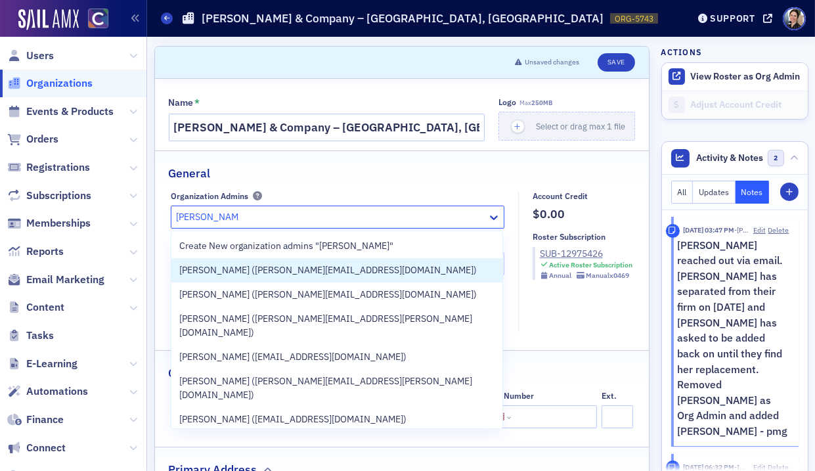
drag, startPoint x: 229, startPoint y: 271, endPoint x: 240, endPoint y: 261, distance: 14.9
click at [229, 271] on span "[PERSON_NAME] ([PERSON_NAME][EMAIL_ADDRESS][DOMAIN_NAME])" at bounding box center [328, 270] width 298 height 14
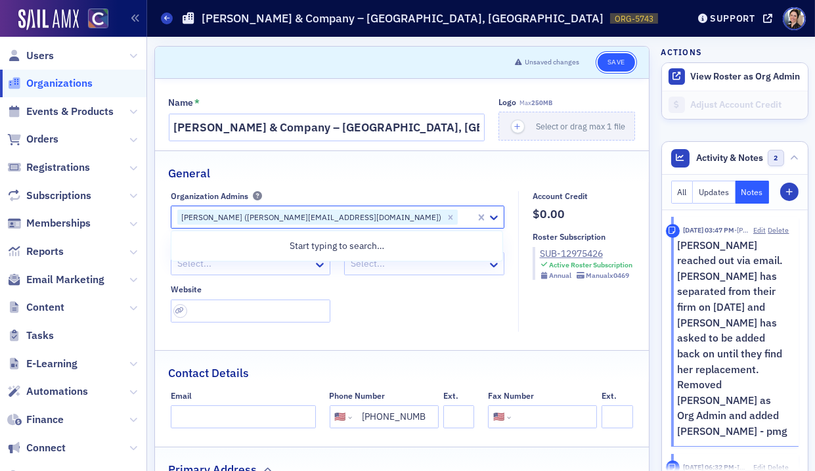
click at [623, 57] on button "Save" at bounding box center [616, 62] width 37 height 18
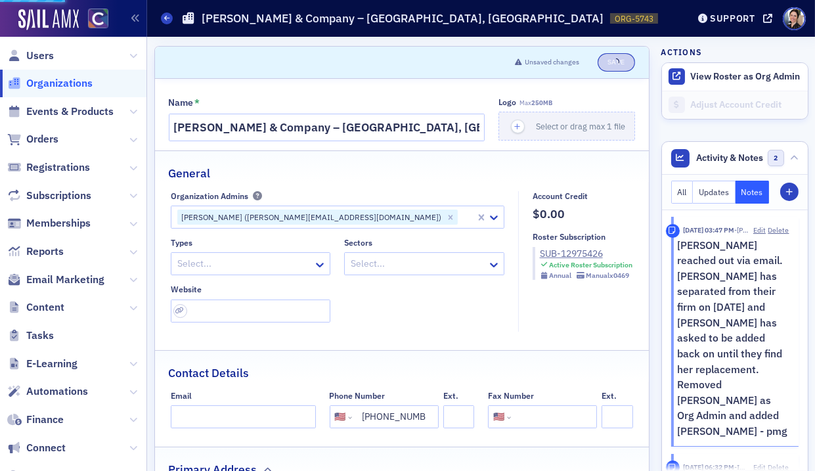
select select "US"
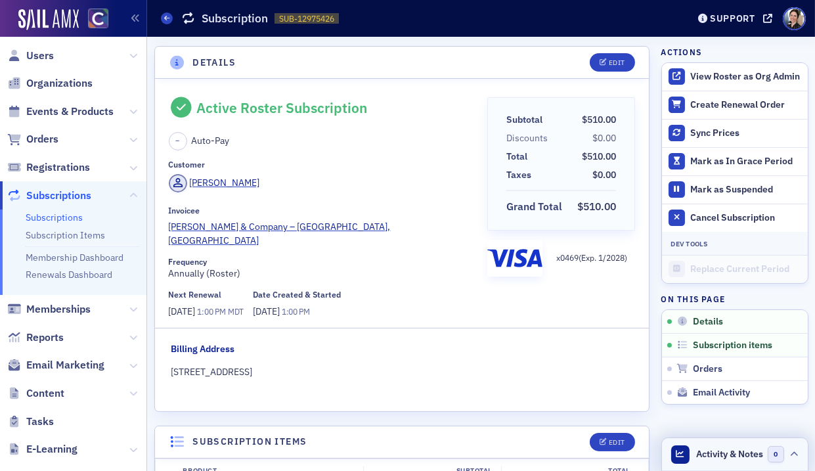
click at [797, 456] on icon at bounding box center [795, 455] width 8 height 8
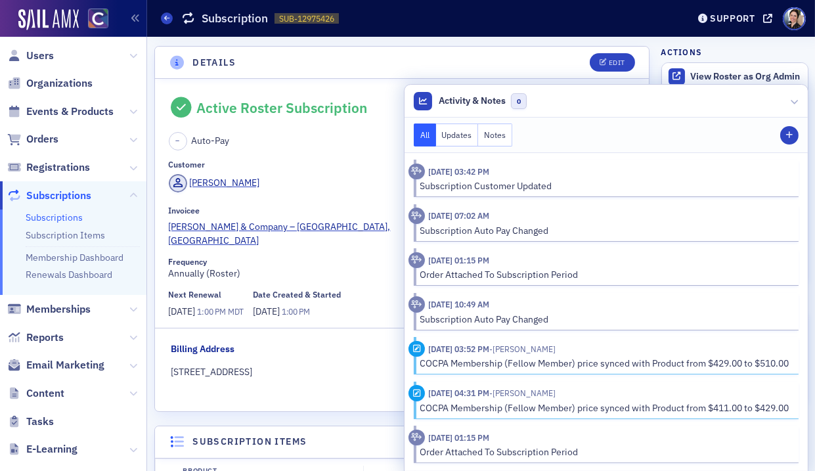
click at [271, 155] on div "Active Roster Subscription – Auto-Pay Customer Cristina Woods Invoicee Haynie &…" at bounding box center [323, 207] width 309 height 221
click at [794, 100] on icon at bounding box center [795, 101] width 8 height 8
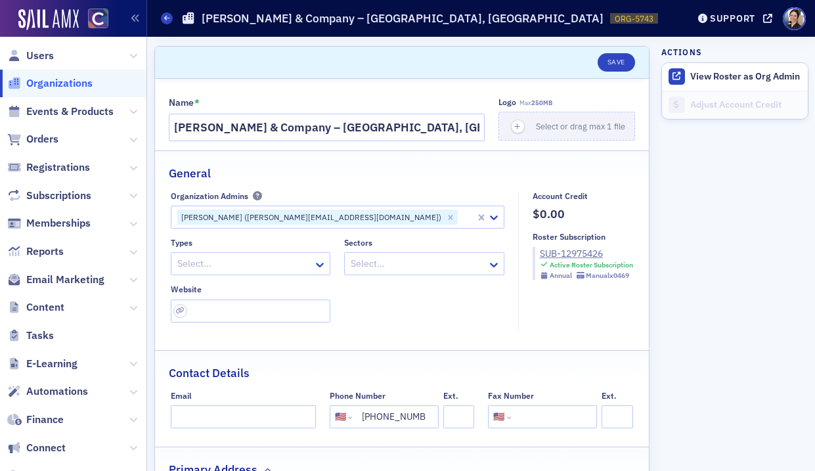
select select "US"
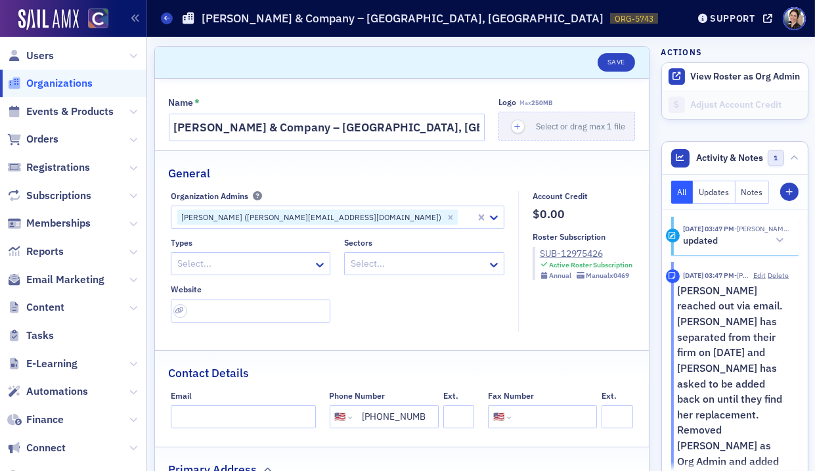
click at [52, 81] on span "Organizations" at bounding box center [59, 83] width 66 height 14
